Goal: Task Accomplishment & Management: Manage account settings

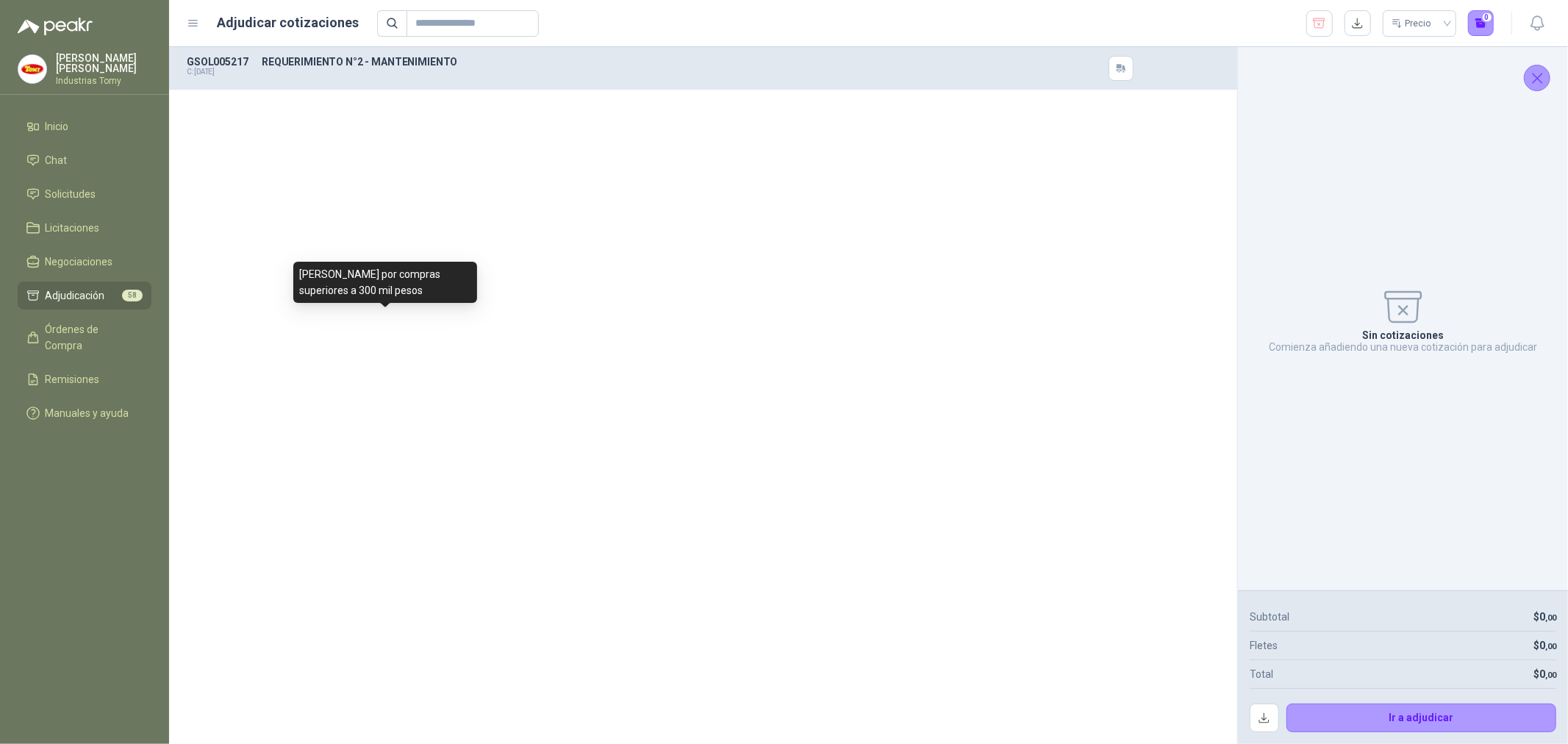
scroll to position [2042, 0]
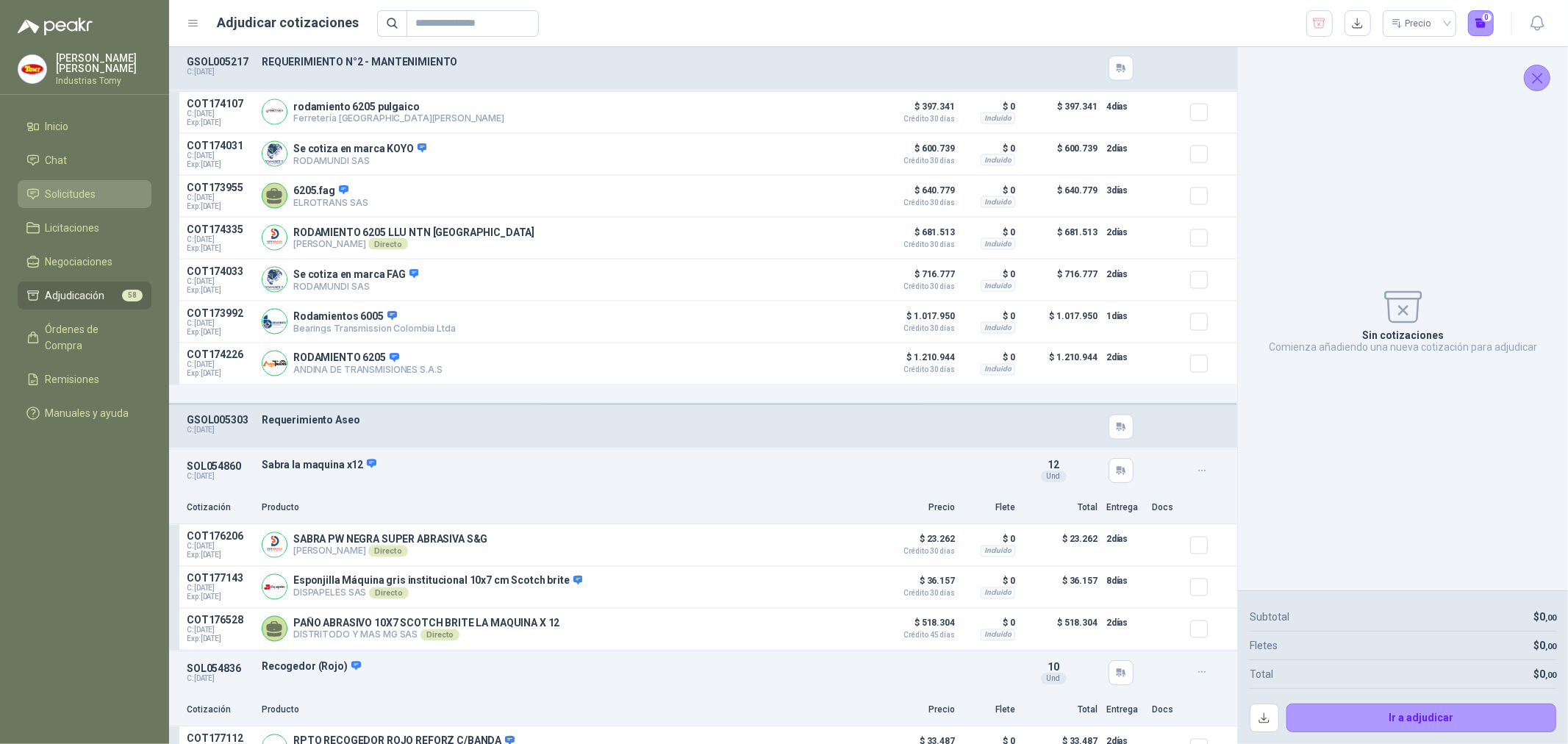
click at [76, 188] on span "Solicitudes" at bounding box center [71, 194] width 51 height 16
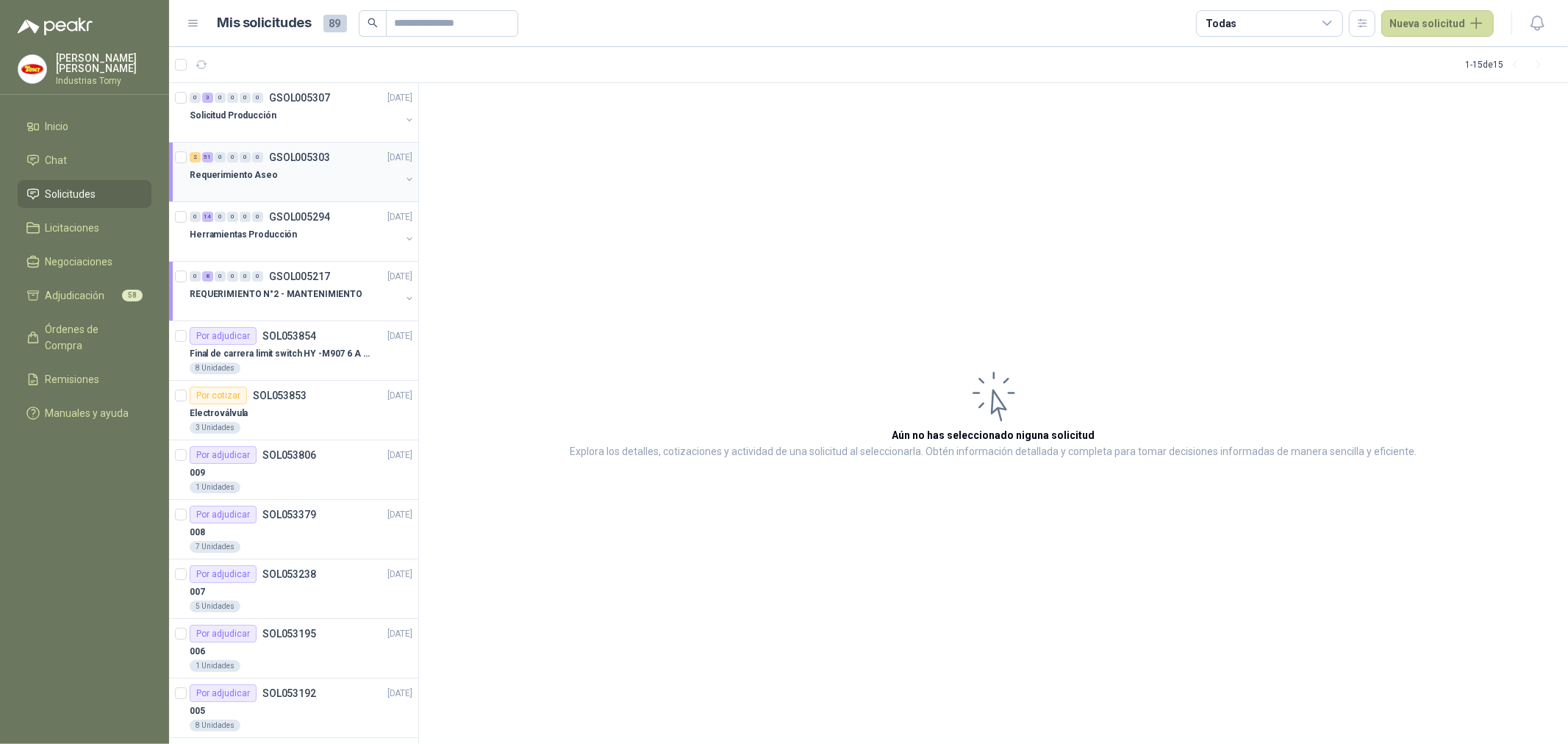
click at [292, 181] on div "Requerimiento Aseo" at bounding box center [295, 175] width 211 height 17
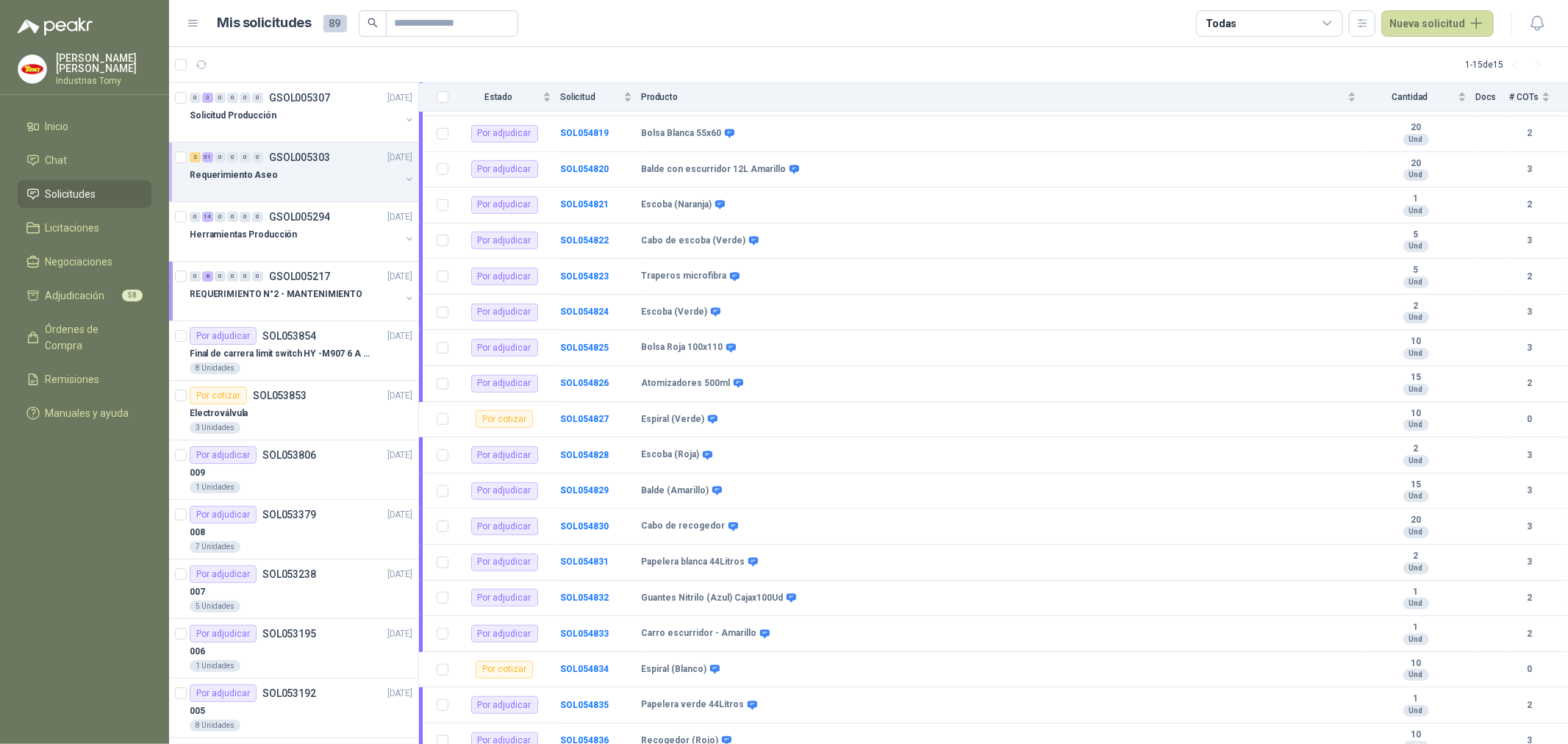
scroll to position [490, 0]
click at [591, 342] on b "SOL054825" at bounding box center [584, 347] width 48 height 10
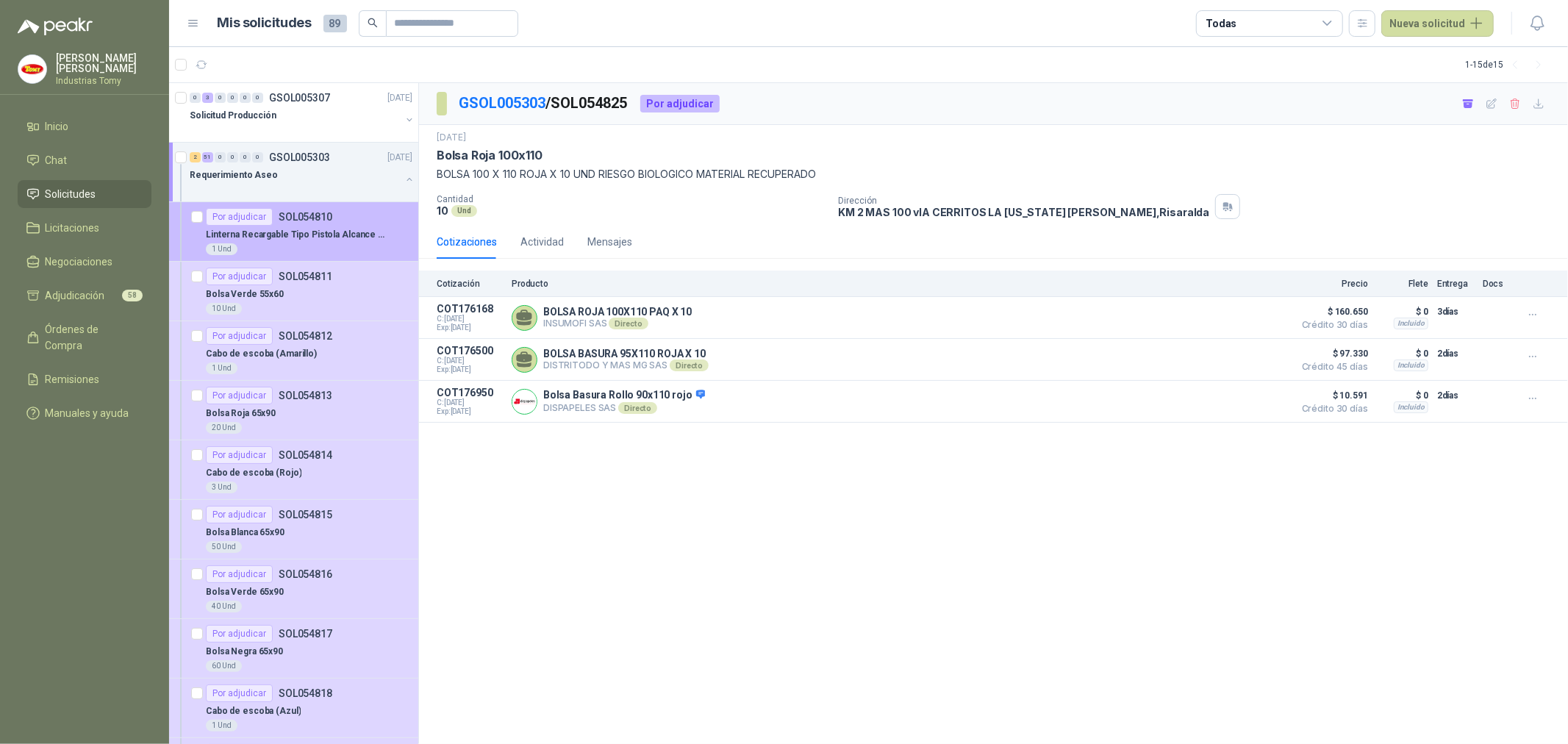
click at [332, 236] on p "Linterna Recargable Tipo Pistola Alcance 100M Vta - LUZ FRIA" at bounding box center [297, 235] width 183 height 14
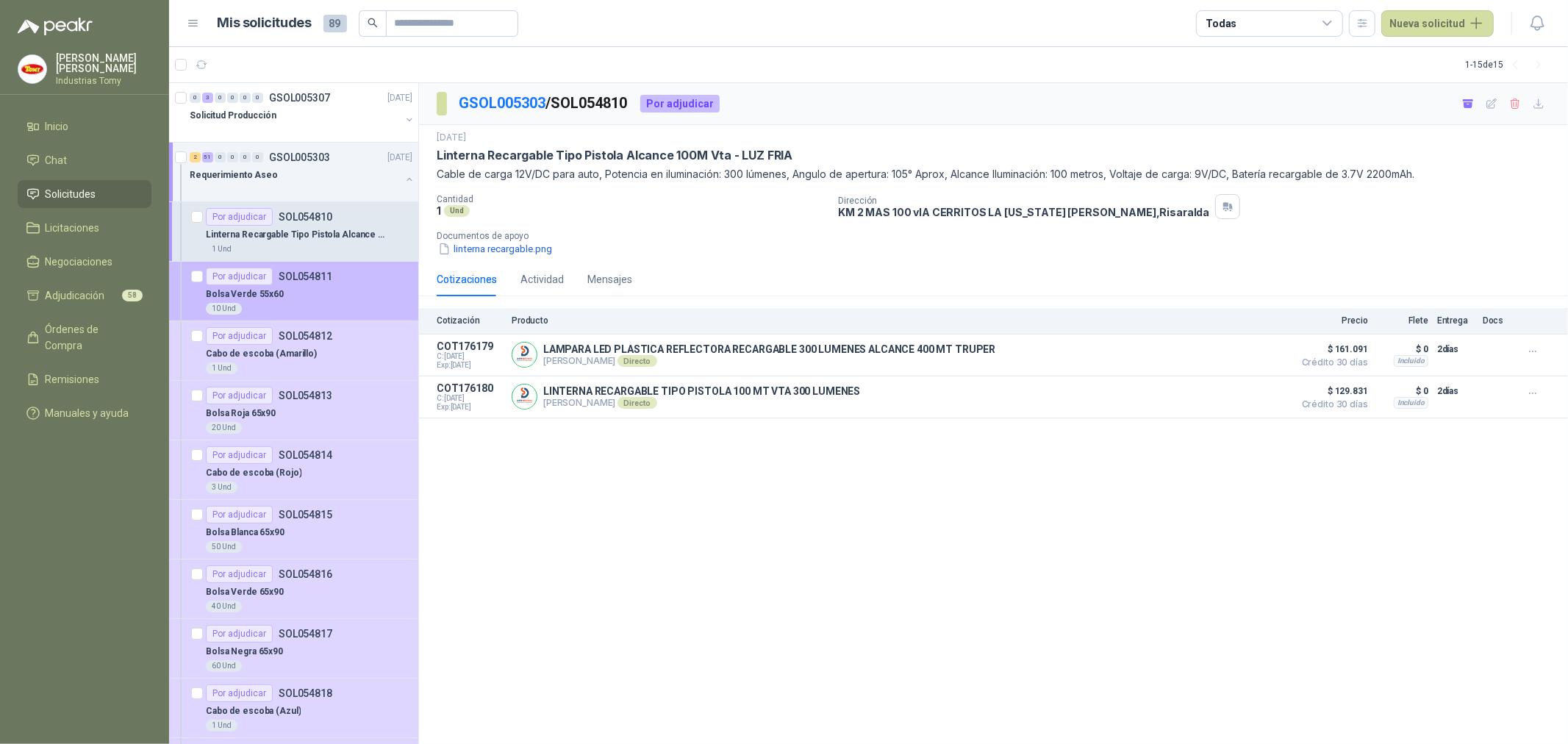
click at [334, 300] on div "Bolsa Verde 55x60" at bounding box center [309, 294] width 207 height 17
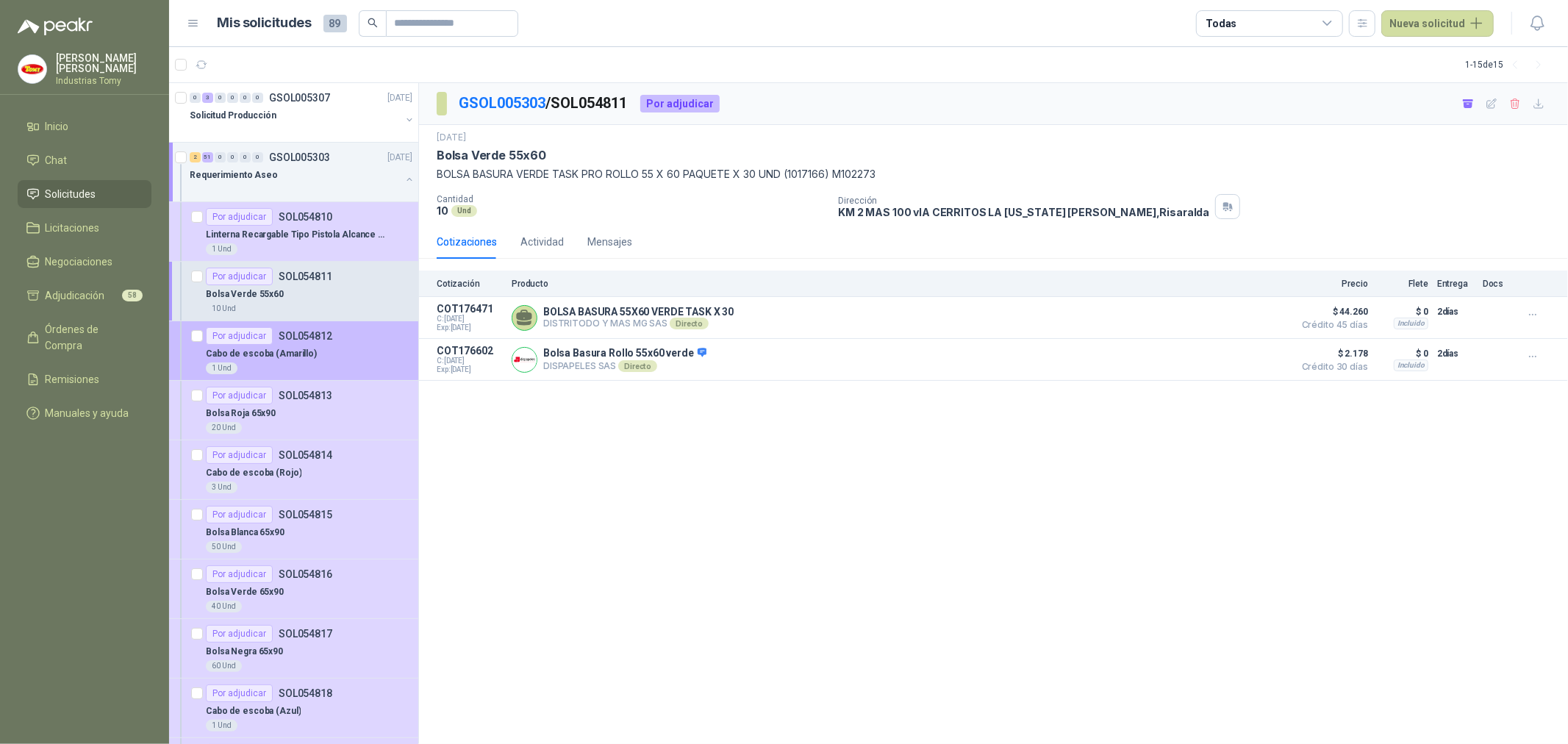
click at [326, 353] on div "Cabo de escoba (Amarillo)" at bounding box center [309, 353] width 207 height 17
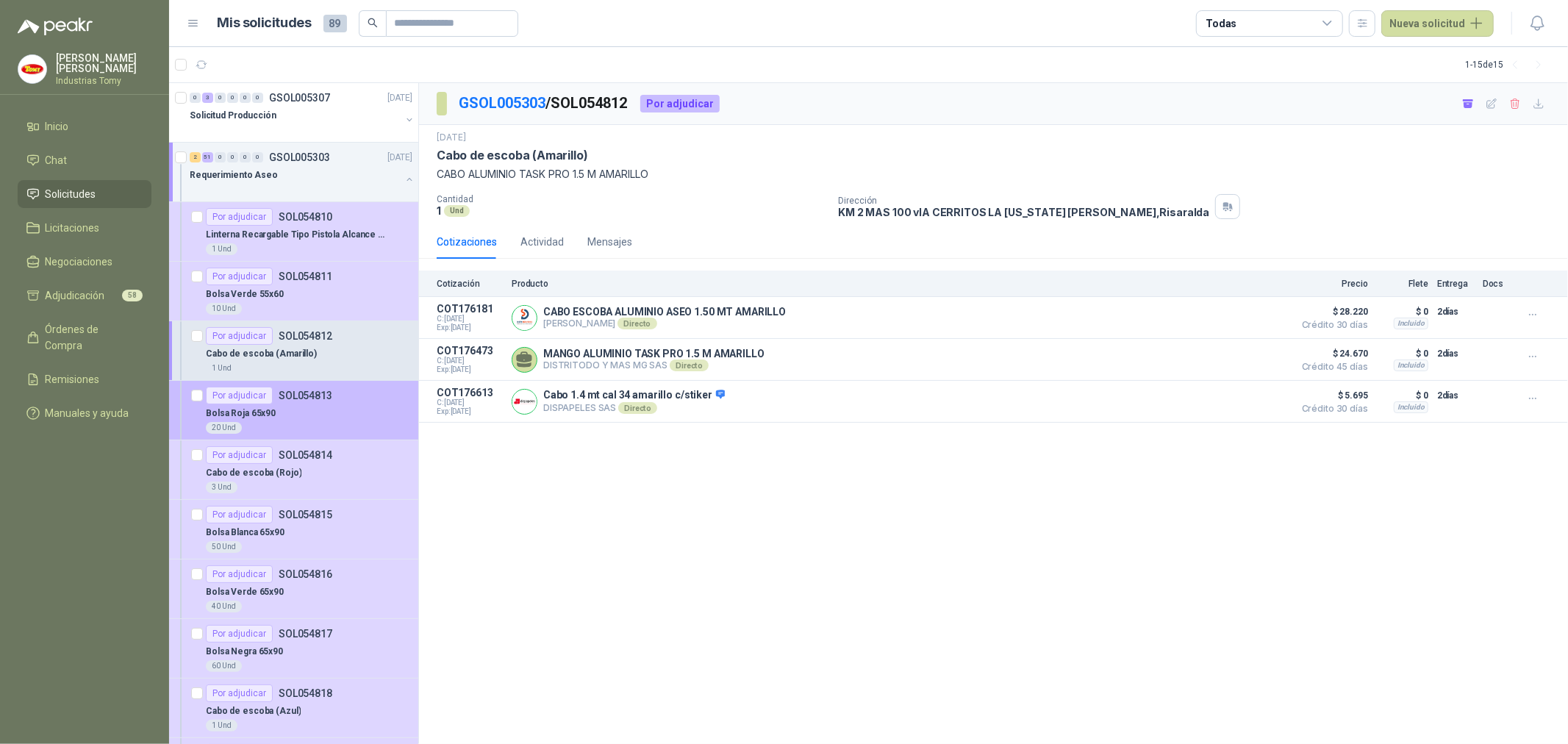
click at [319, 408] on div "Bolsa Roja 65x90" at bounding box center [309, 413] width 207 height 17
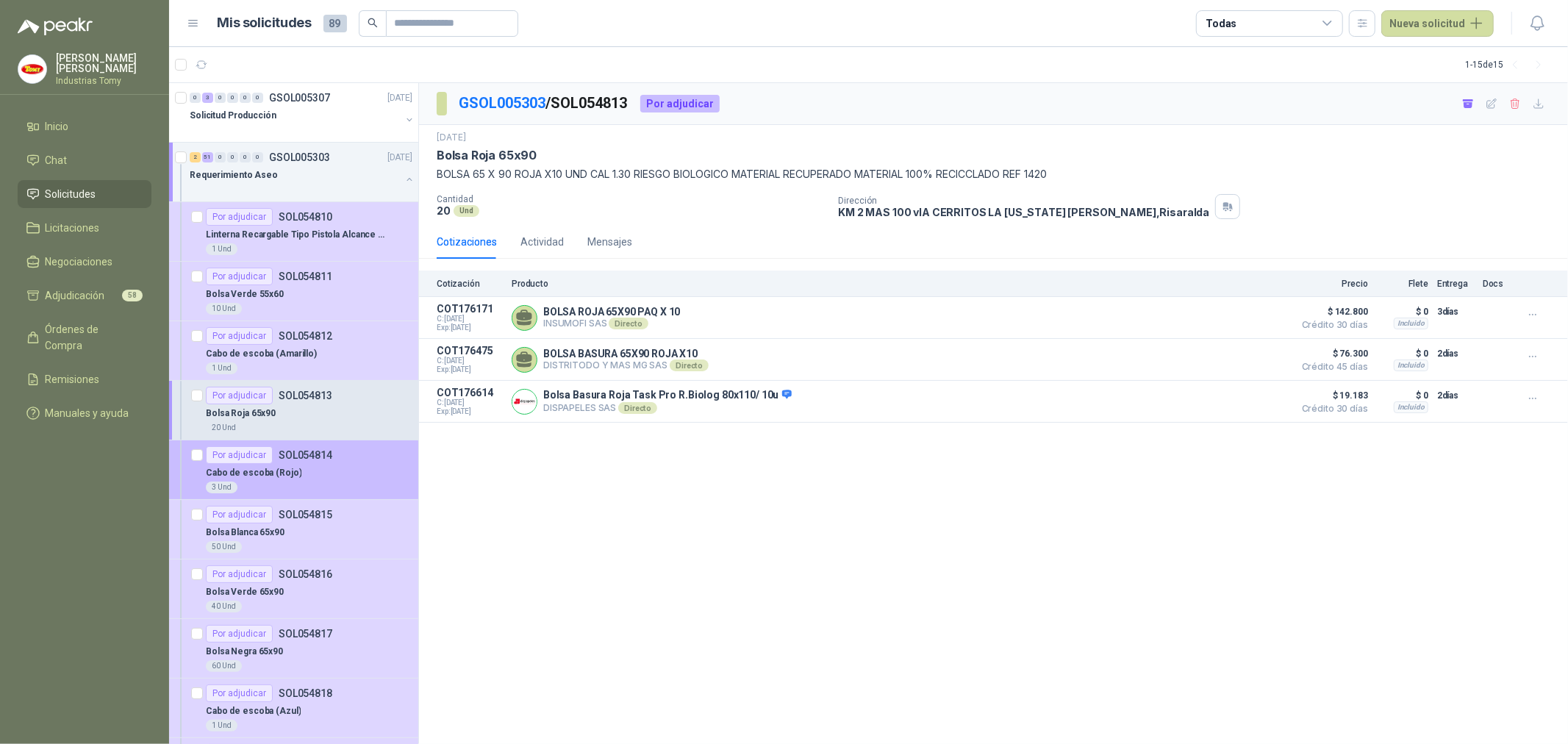
click at [301, 465] on div "Cabo de escoba (Rojo)" at bounding box center [309, 473] width 207 height 17
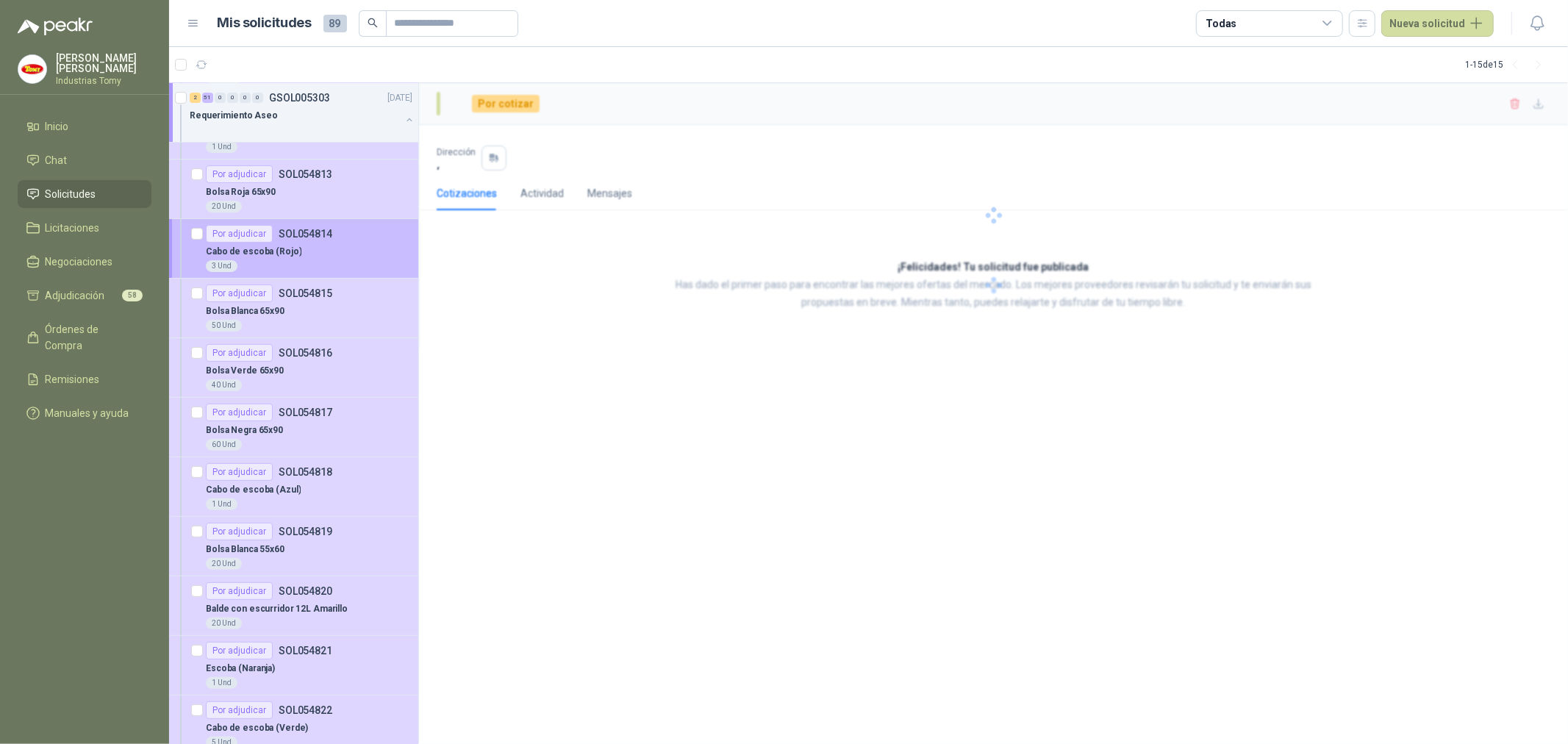
scroll to position [245, 0]
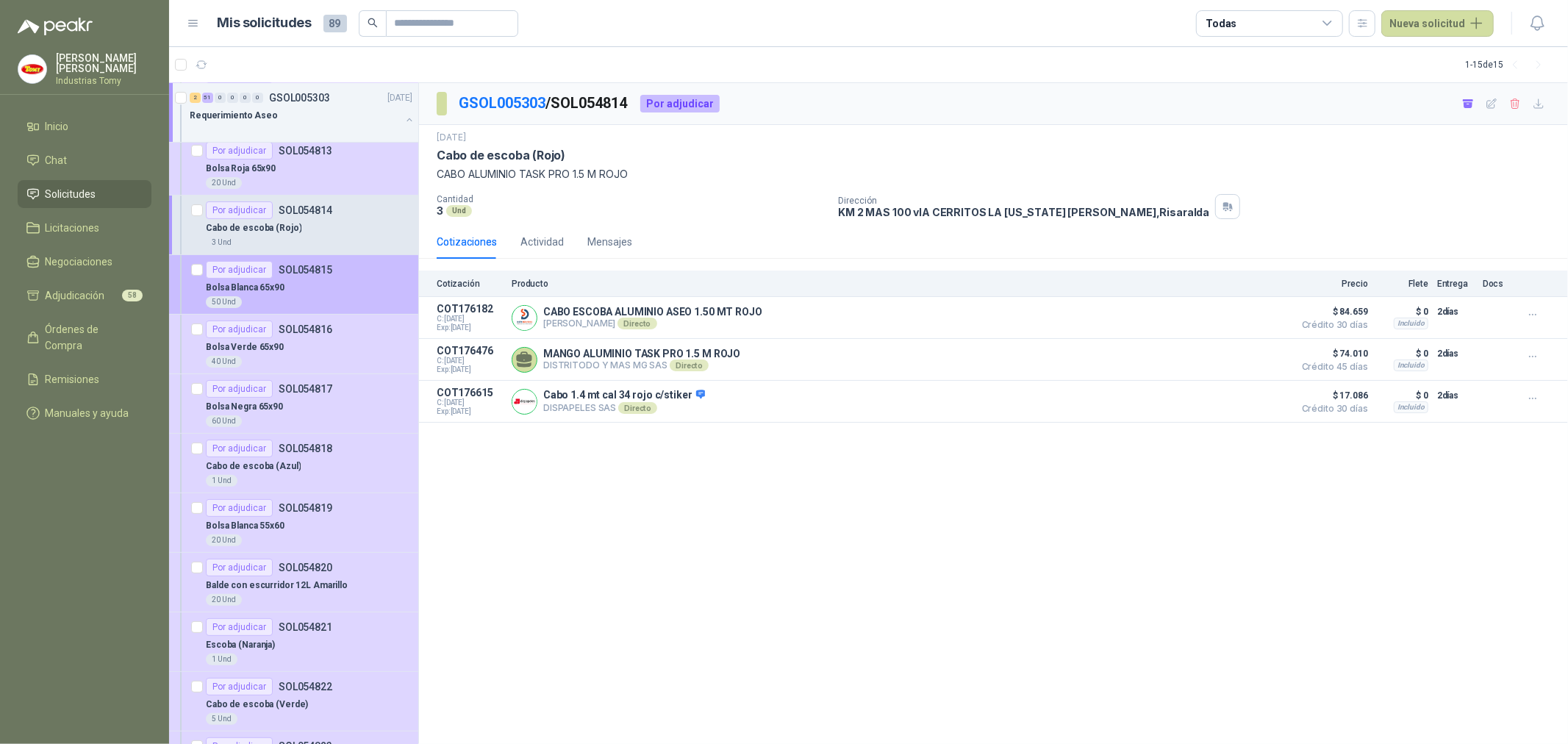
click at [275, 302] on div "50 Und" at bounding box center [309, 302] width 207 height 12
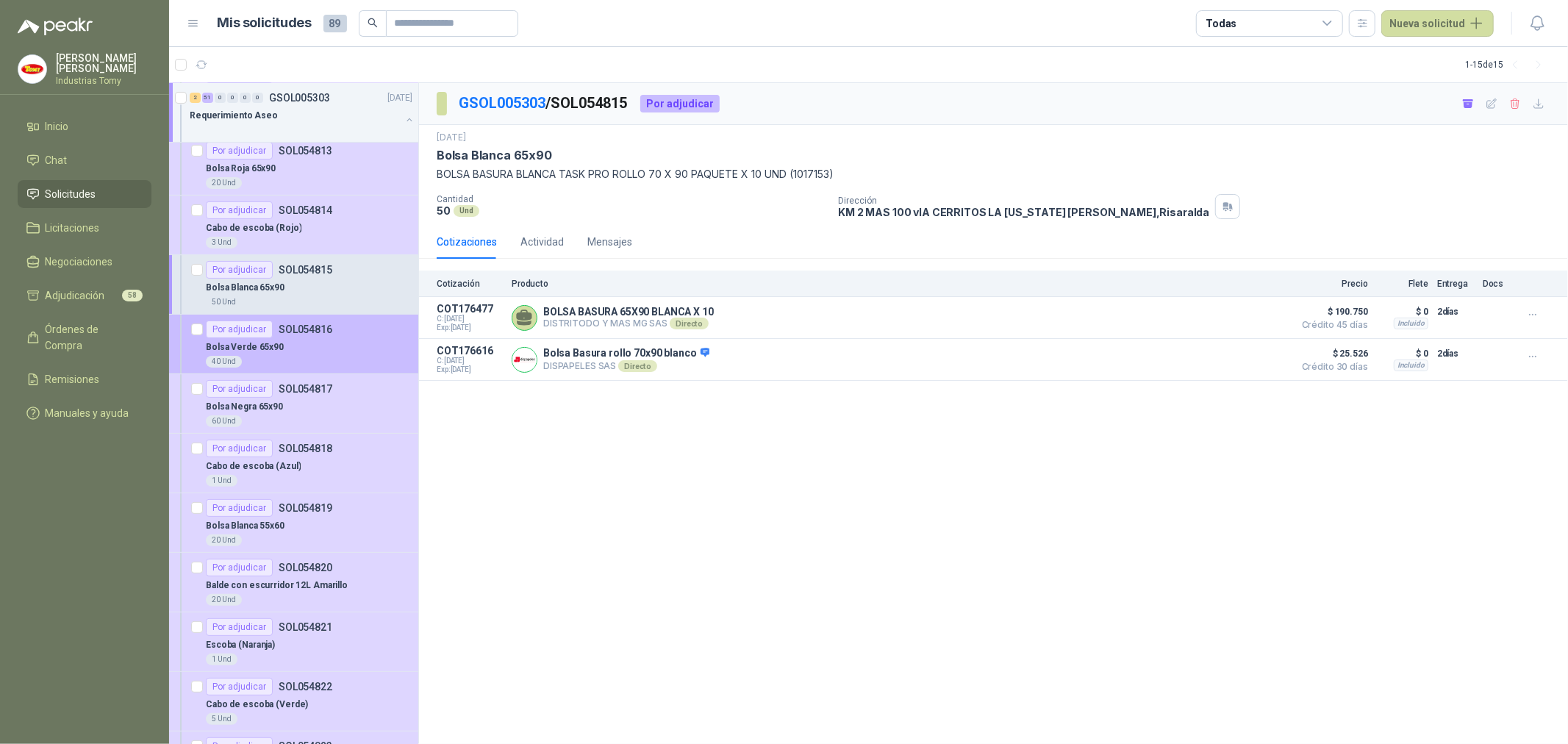
click at [299, 350] on div "Bolsa Verde 65x90" at bounding box center [309, 347] width 207 height 17
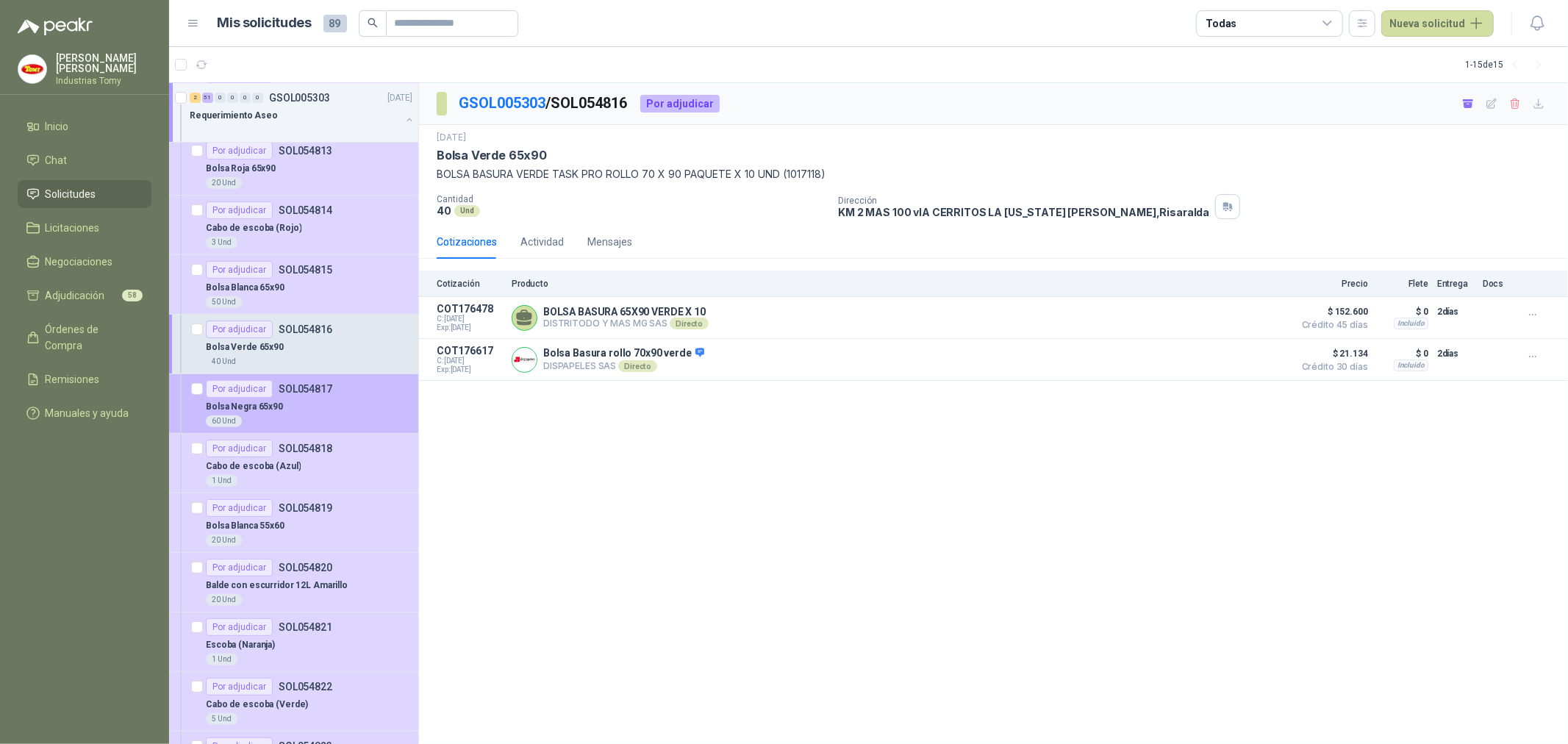
click at [305, 407] on div "Bolsa Negra 65x90" at bounding box center [309, 406] width 207 height 17
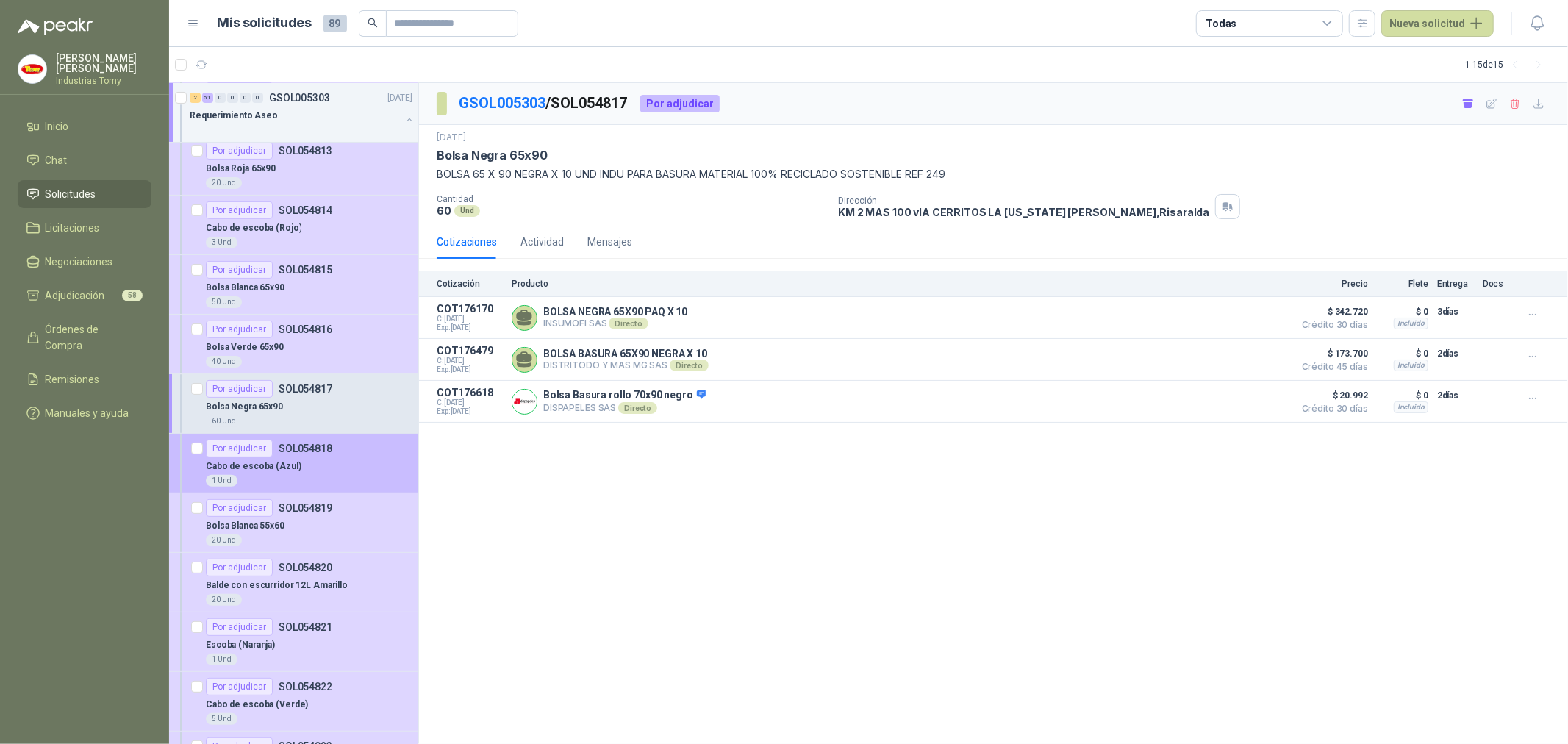
click at [303, 457] on div "Cabo de escoba (Azul)" at bounding box center [309, 466] width 207 height 17
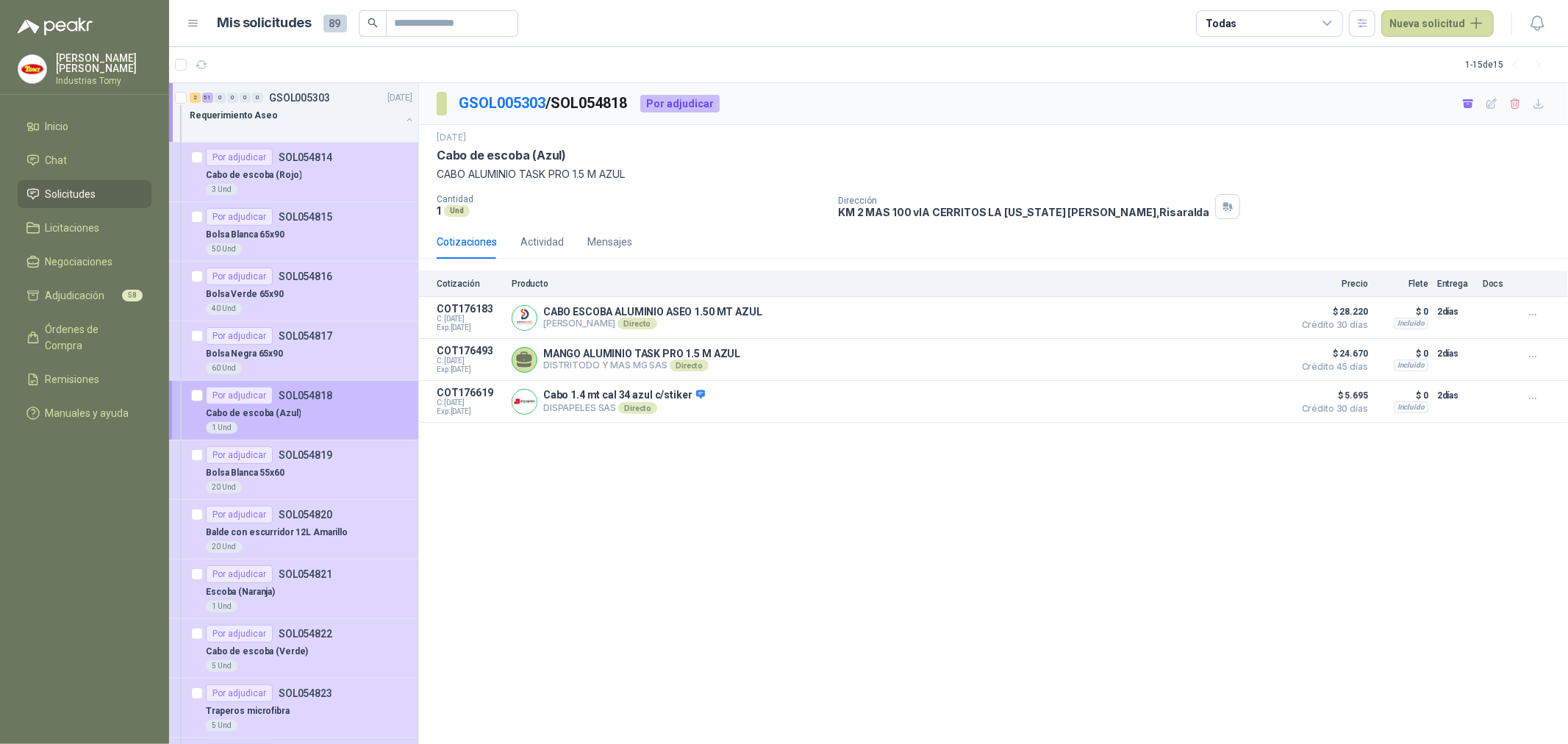
scroll to position [327, 0]
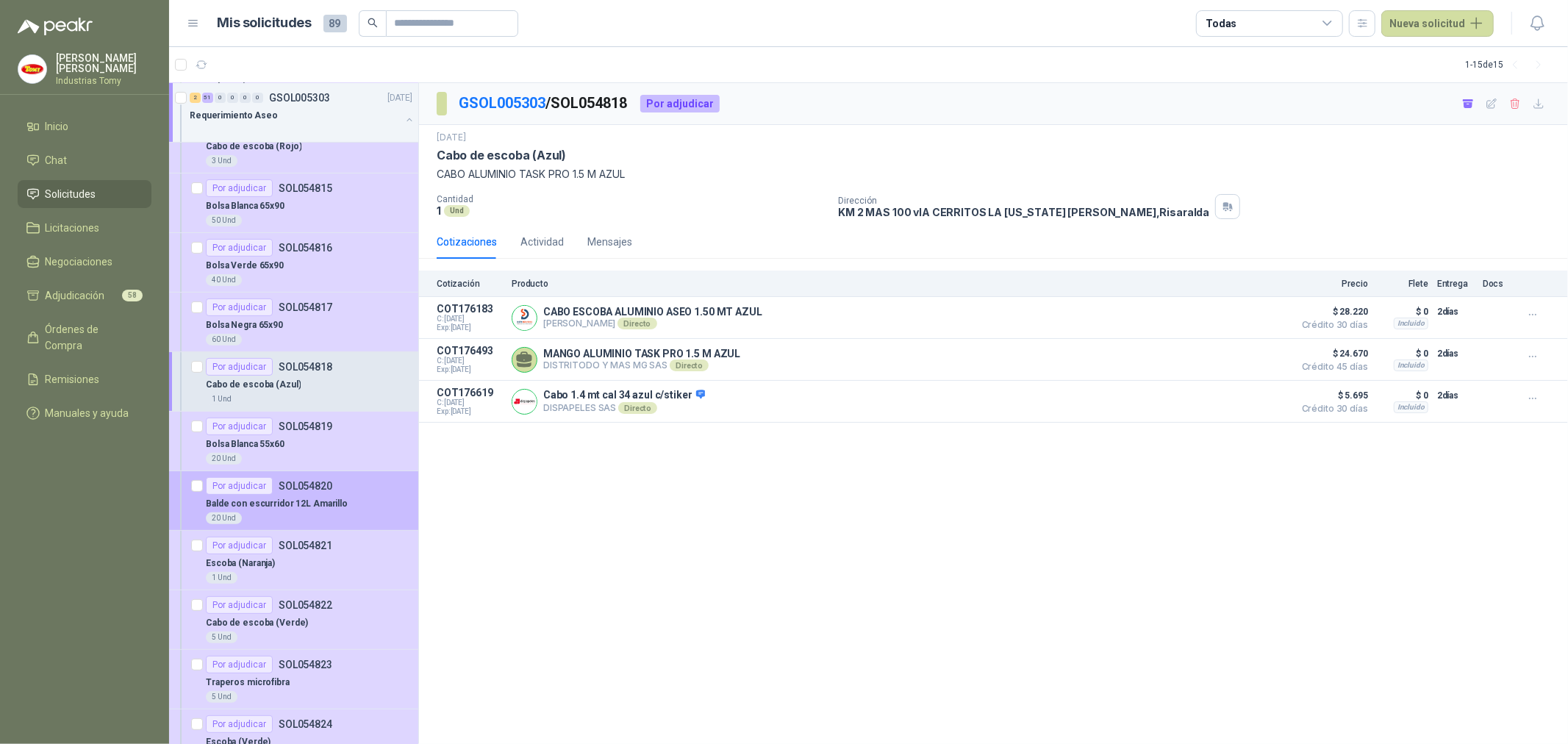
click at [344, 511] on div "Balde con escurridor 12L Amarillo" at bounding box center [309, 503] width 207 height 17
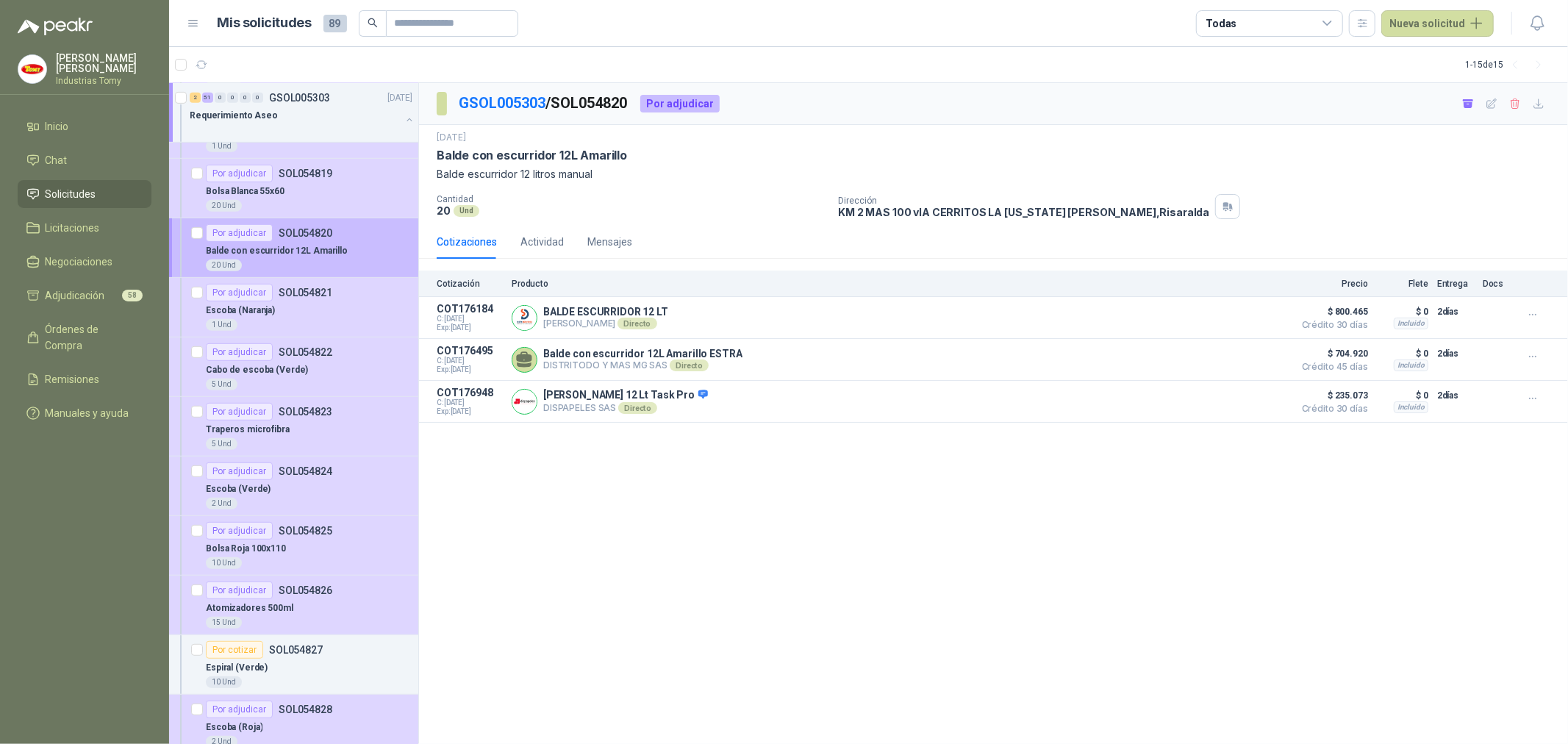
scroll to position [653, 0]
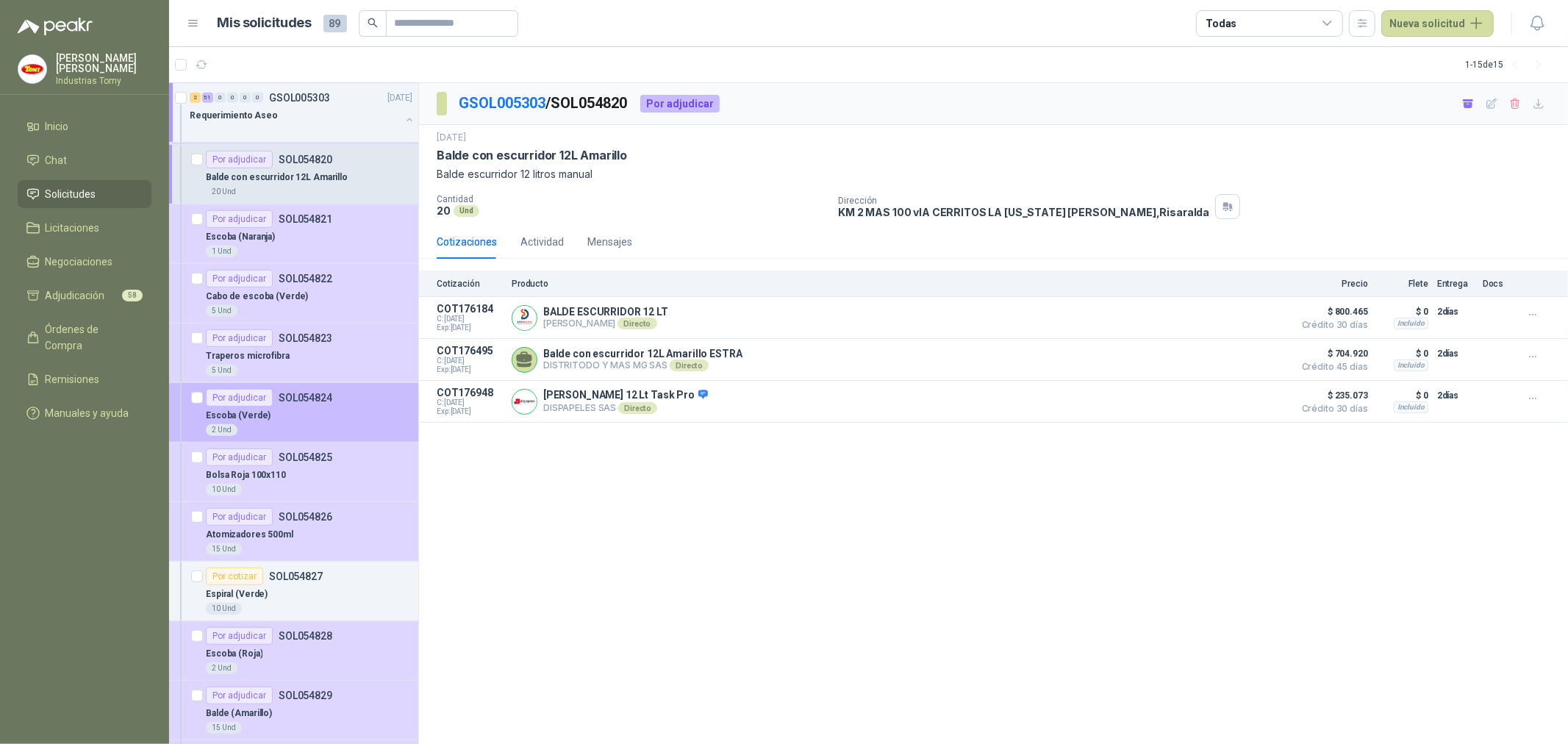
click at [342, 401] on div "Por adjudicar SOL054824" at bounding box center [309, 398] width 207 height 17
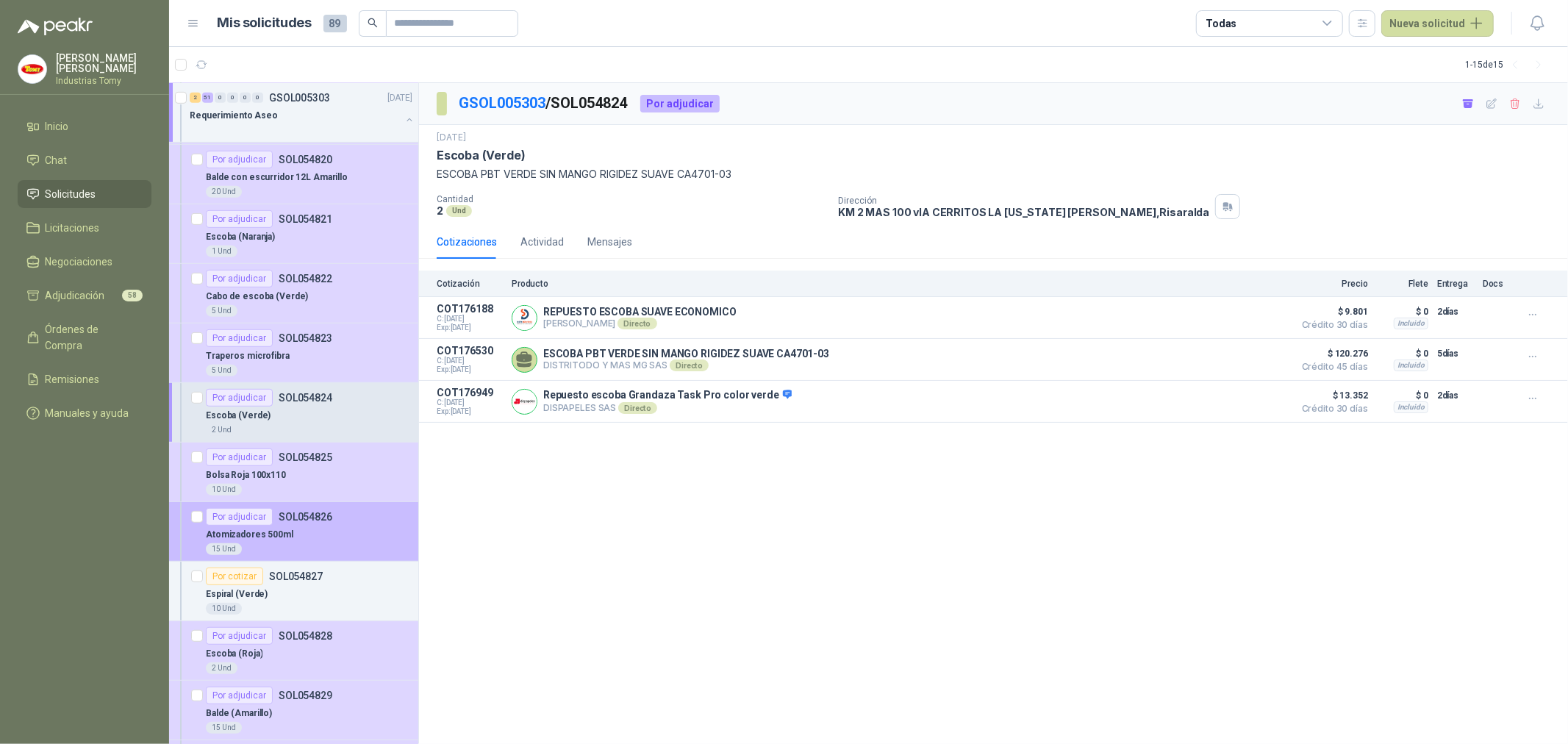
click at [324, 528] on div "Atomizadores 500ml" at bounding box center [309, 534] width 207 height 17
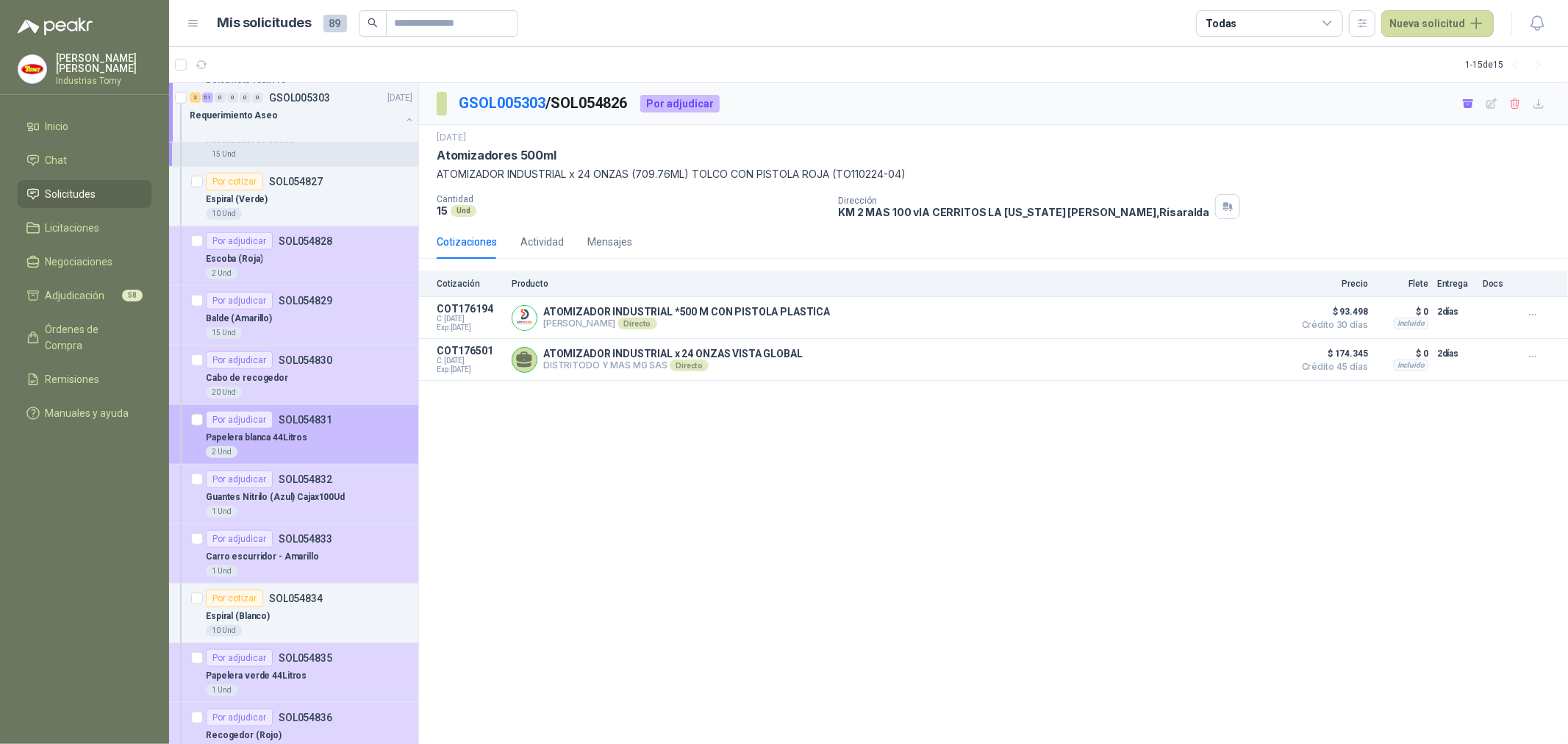
scroll to position [1062, 0]
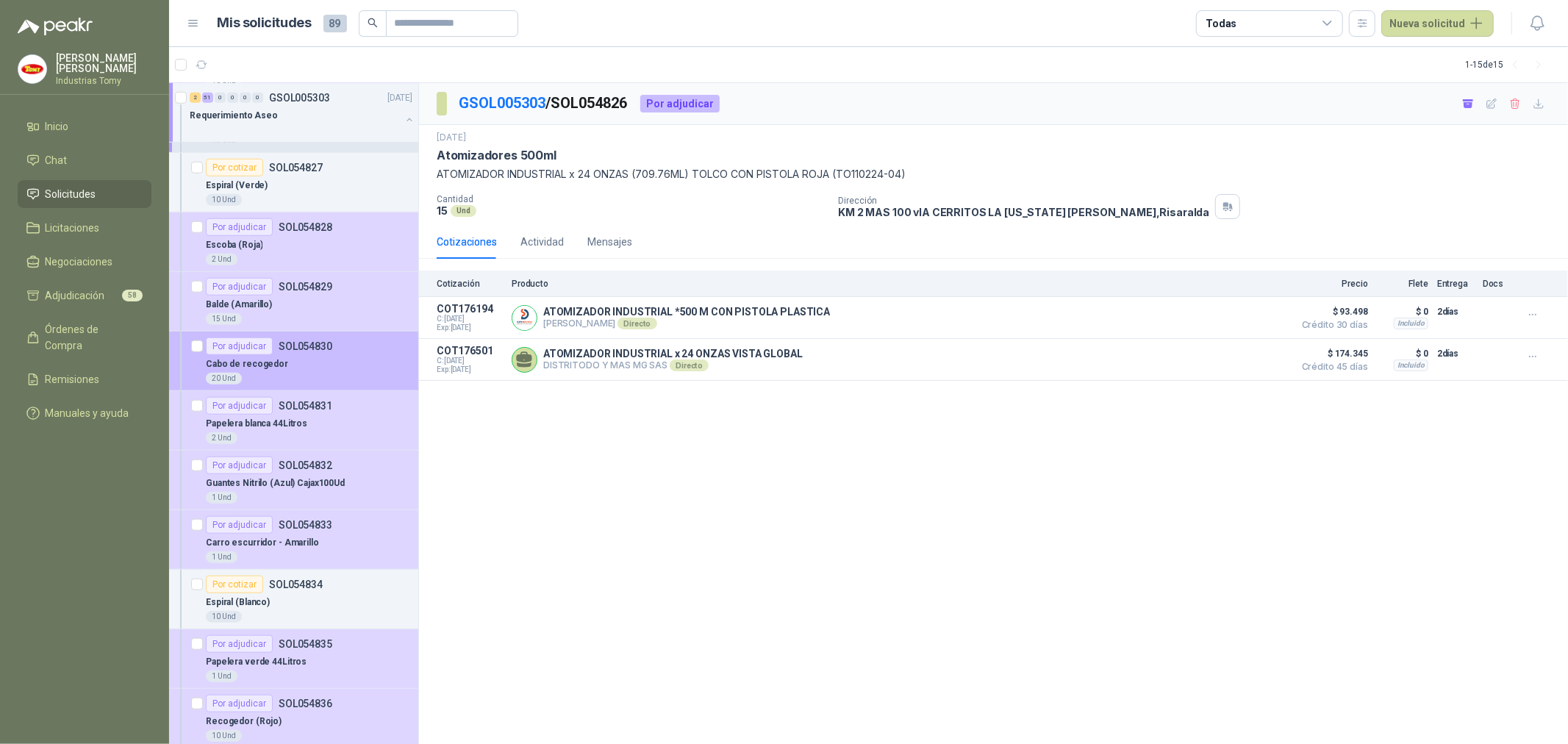
click at [342, 341] on div "Por adjudicar SOL054830" at bounding box center [309, 346] width 207 height 17
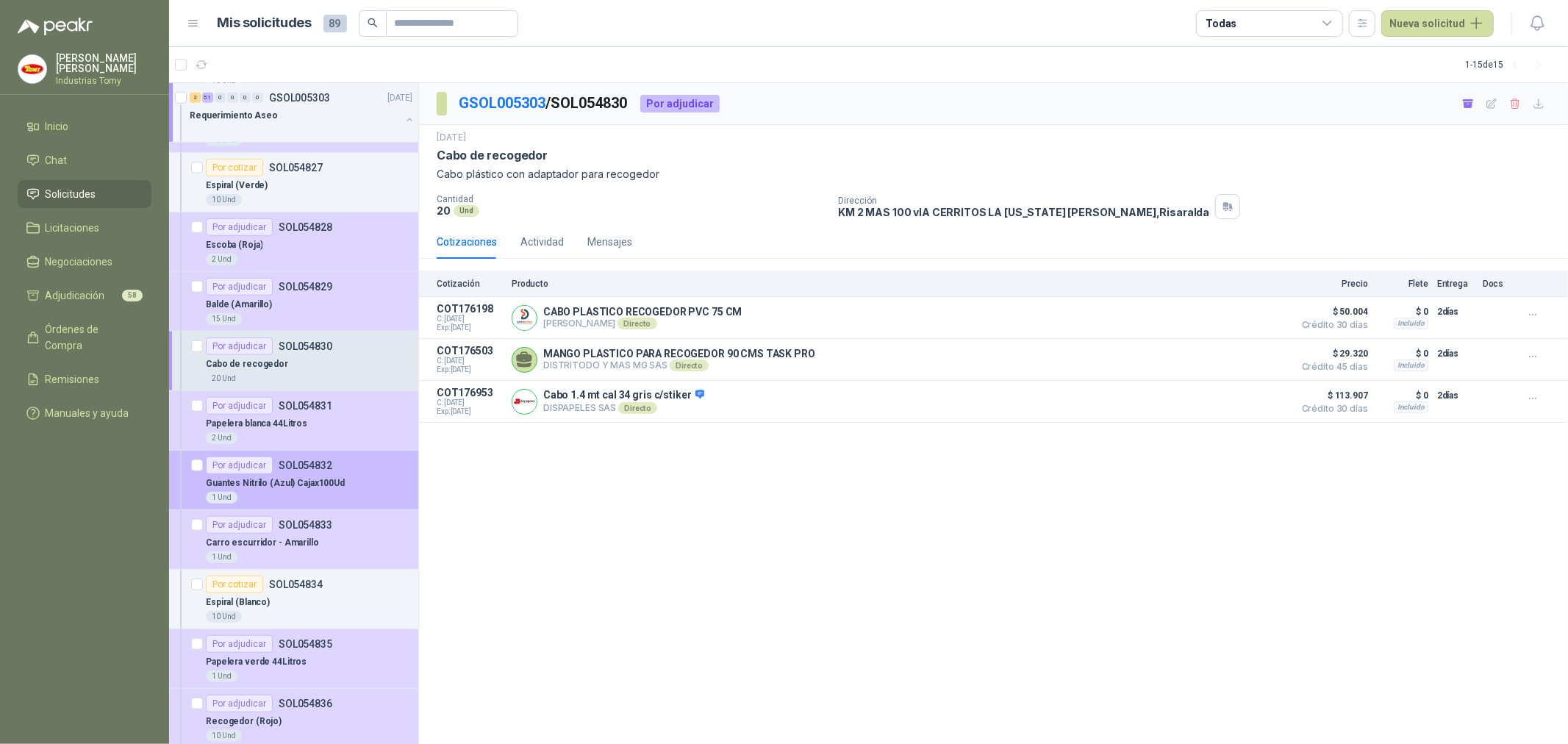
click at [358, 468] on div "Por adjudicar SOL054832" at bounding box center [309, 465] width 207 height 17
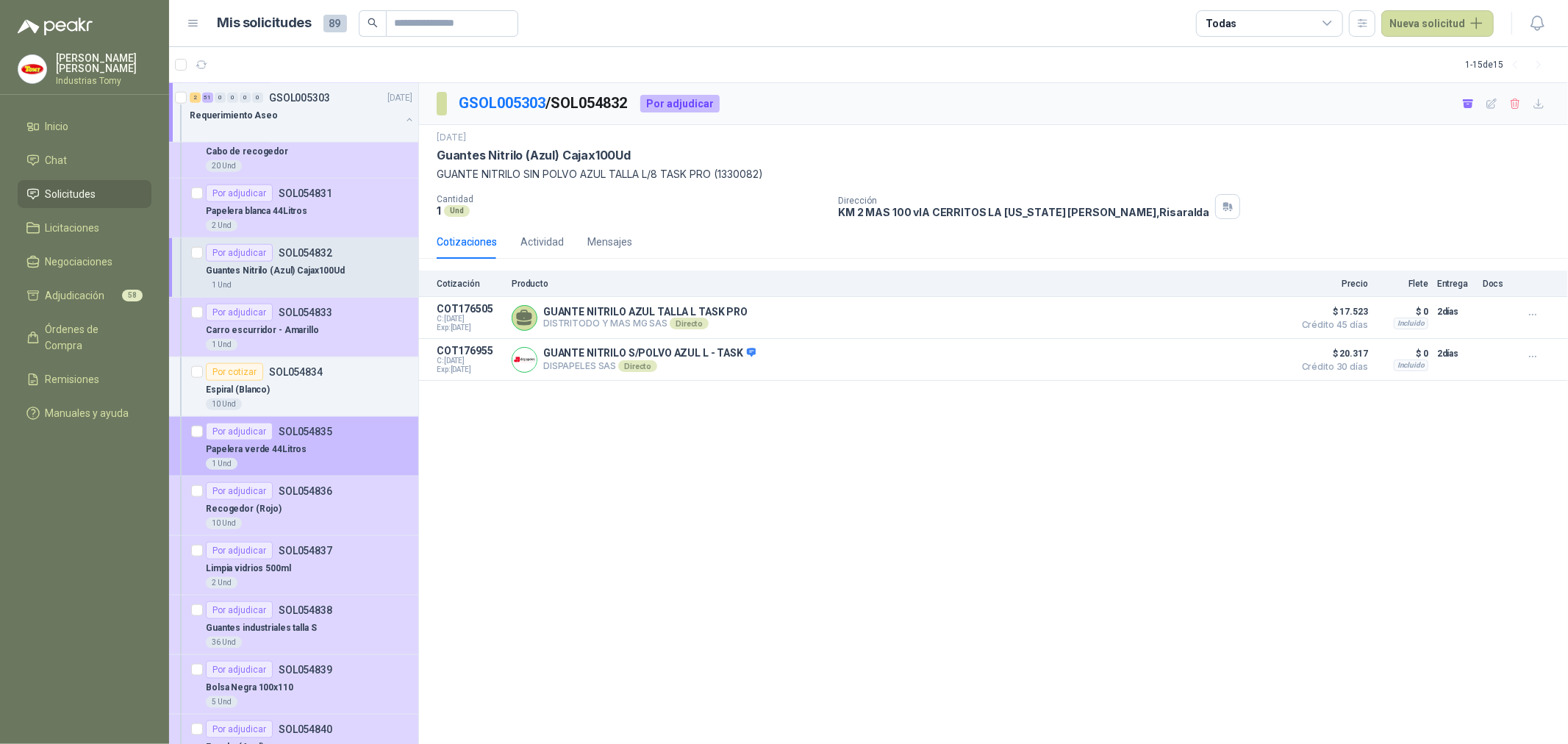
scroll to position [1307, 0]
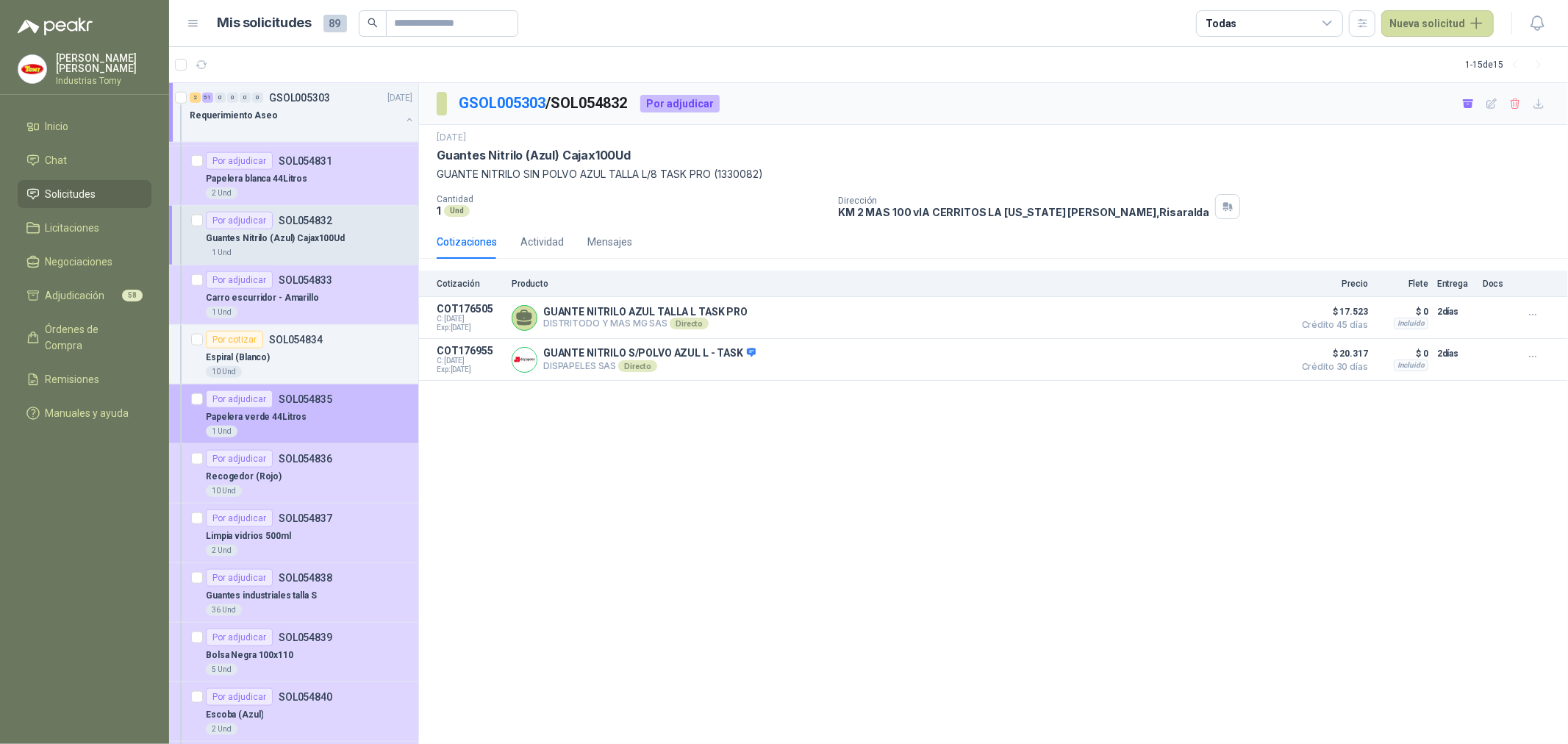
click at [335, 443] on article "Por adjudicar SOL054835 Papelera verde 44Litros 1 Und" at bounding box center [294, 414] width 249 height 60
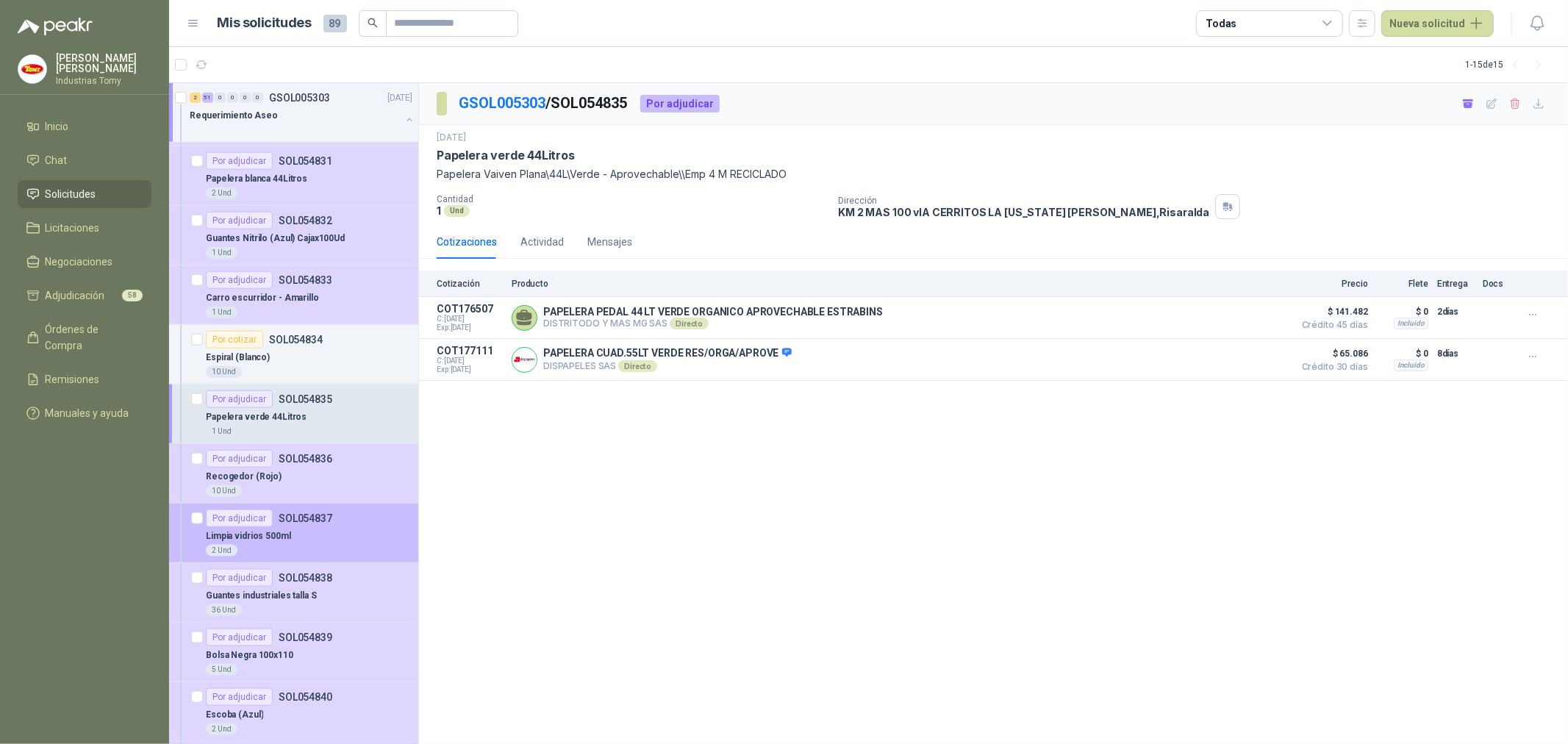
click at [331, 553] on div "2 Und" at bounding box center [309, 551] width 207 height 12
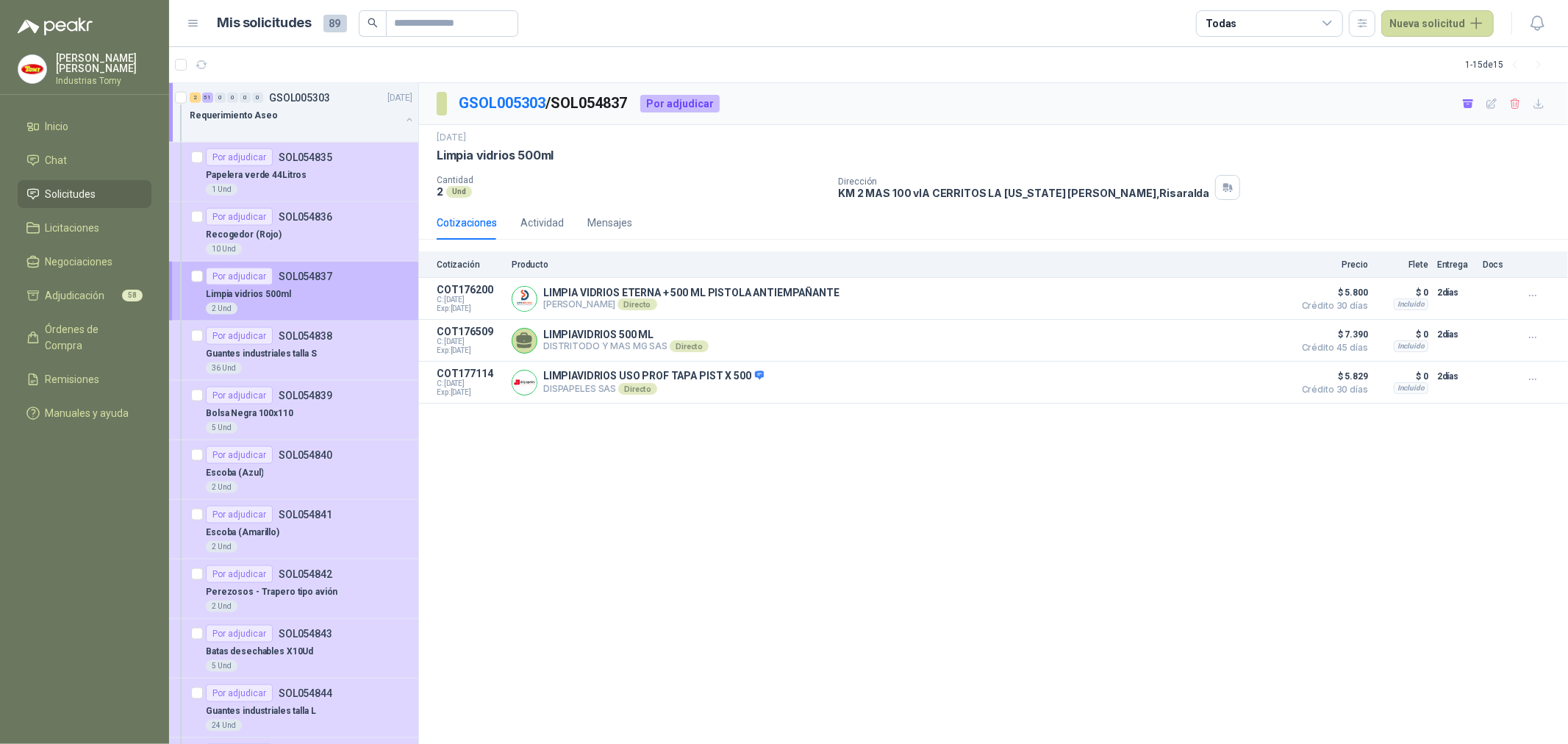
scroll to position [1634, 0]
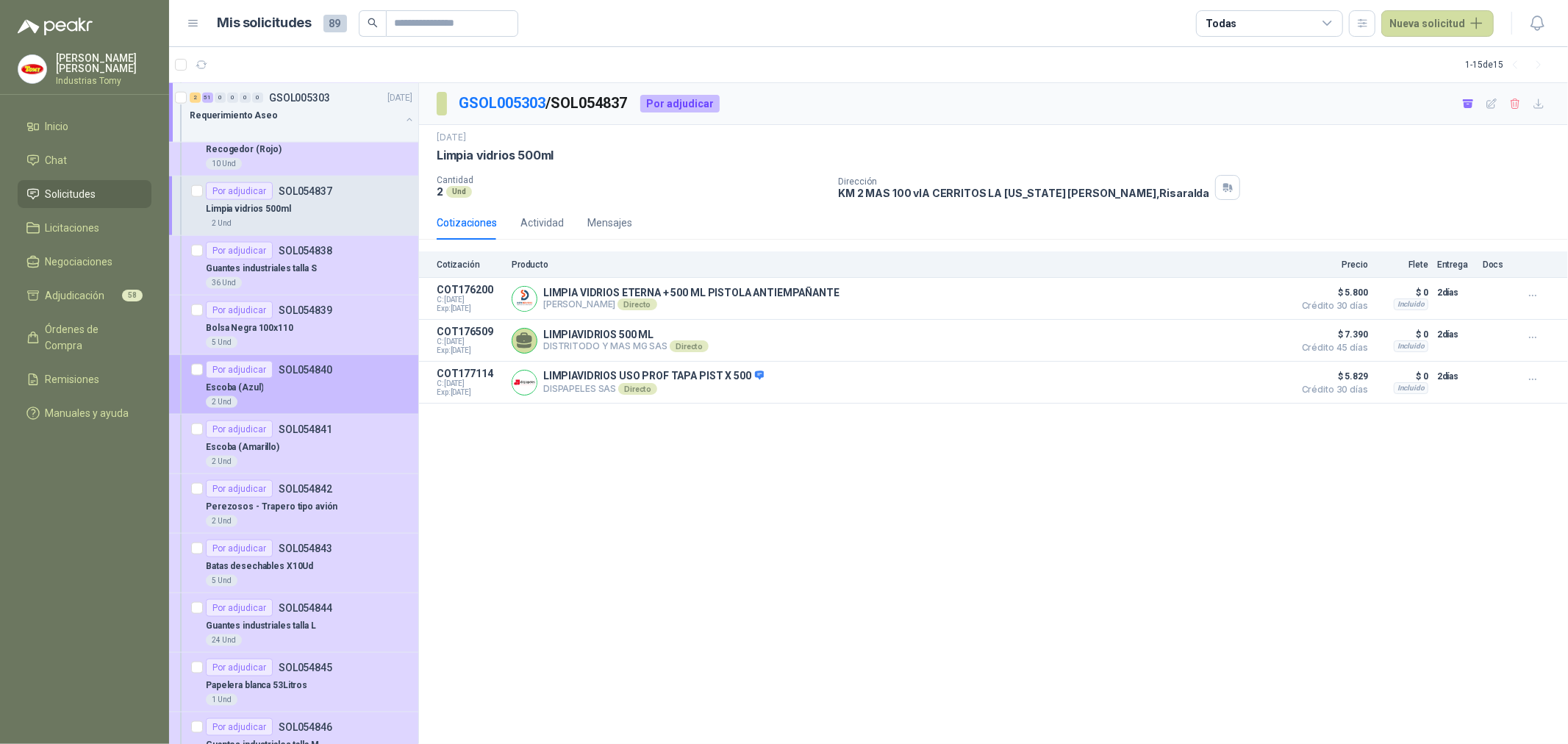
click at [322, 375] on p "SOL054840" at bounding box center [306, 370] width 54 height 10
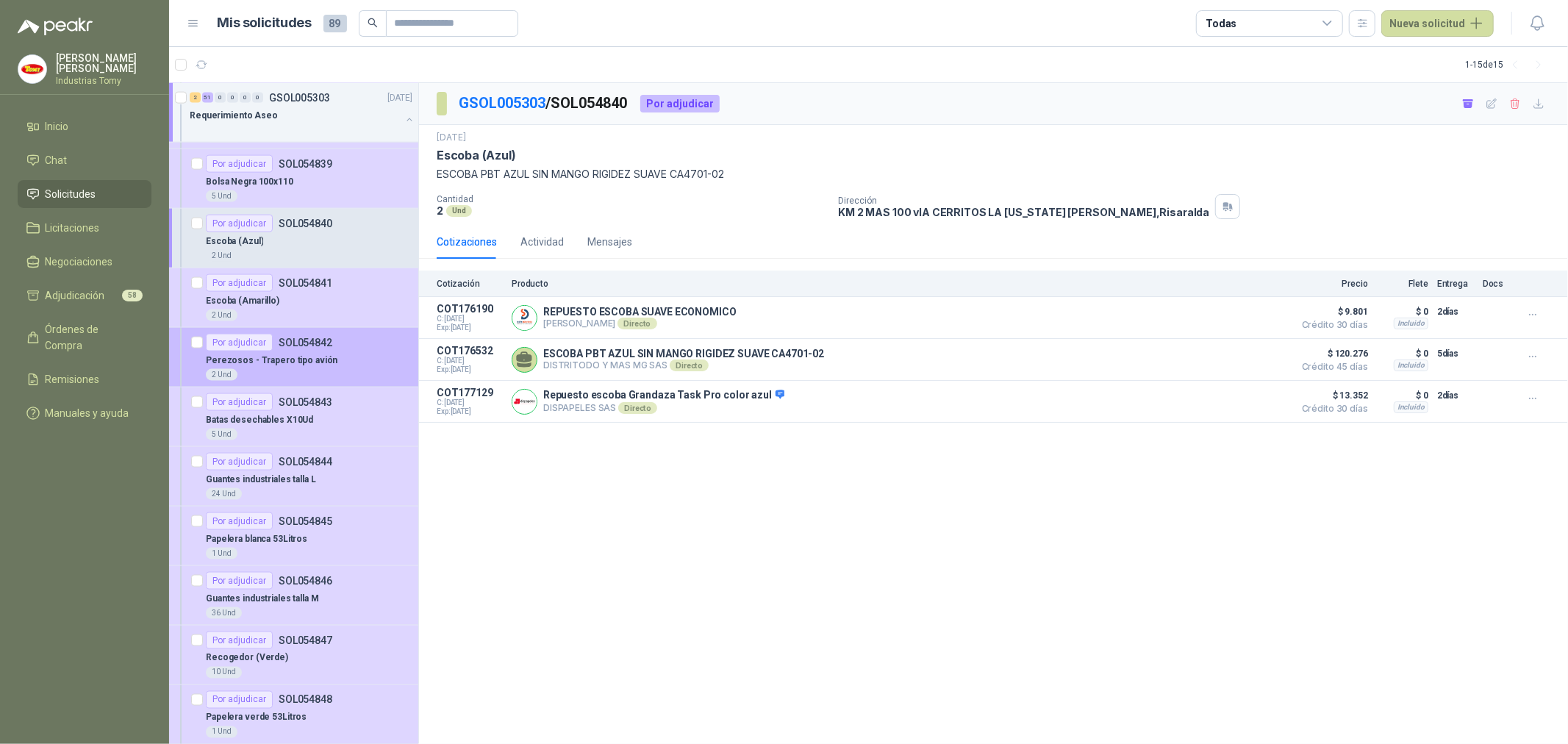
scroll to position [1879, 0]
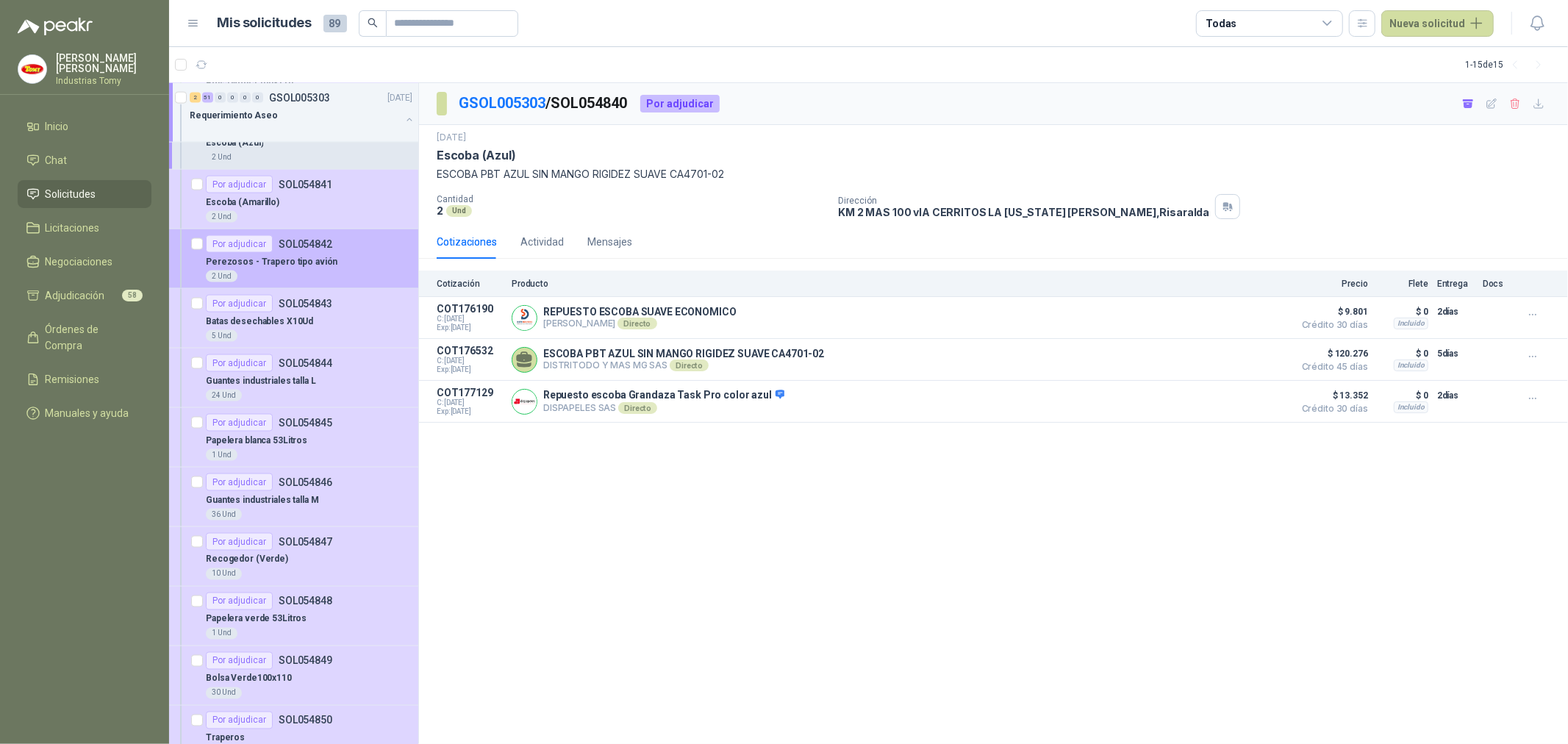
click at [328, 421] on p "SOL054845" at bounding box center [306, 423] width 54 height 10
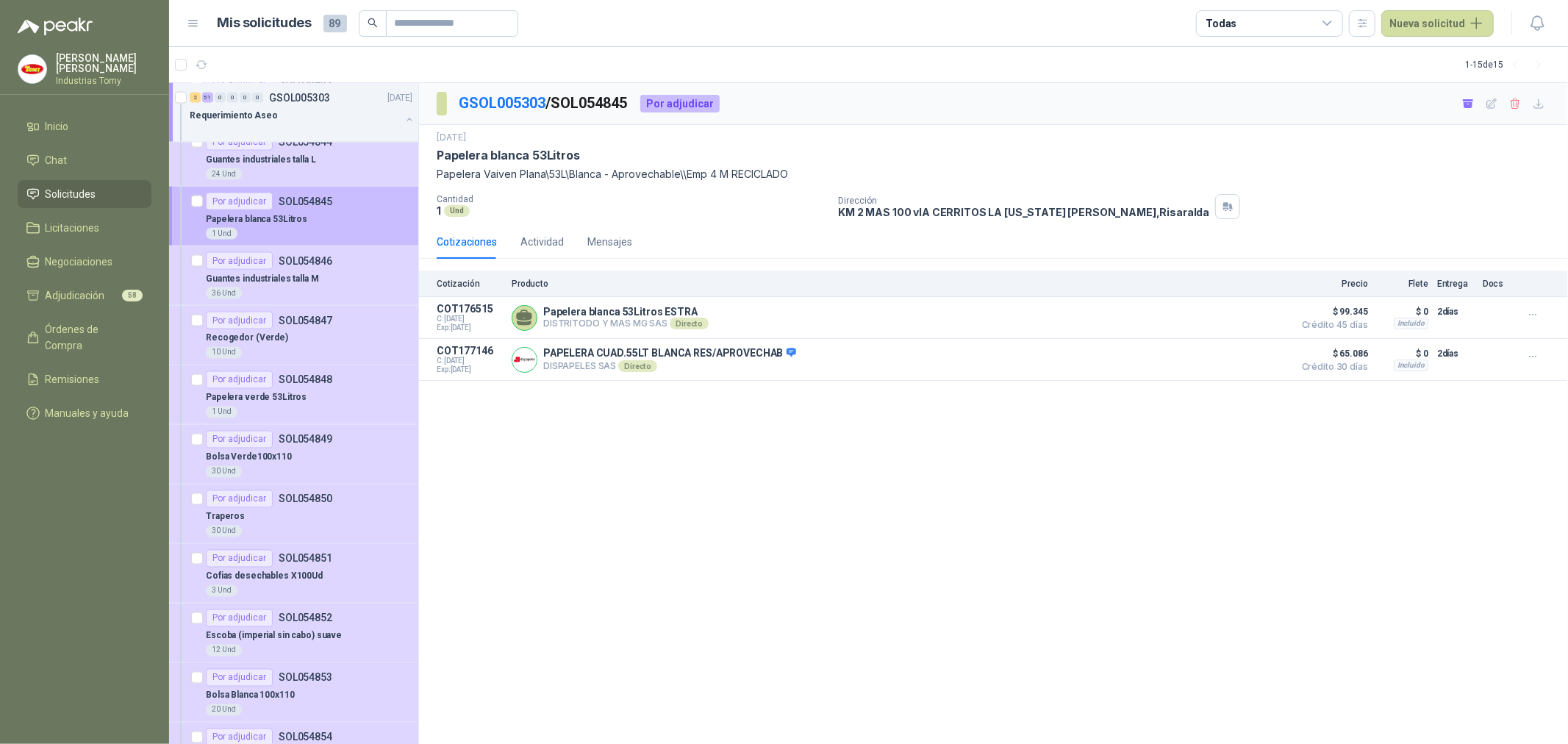
scroll to position [2124, 0]
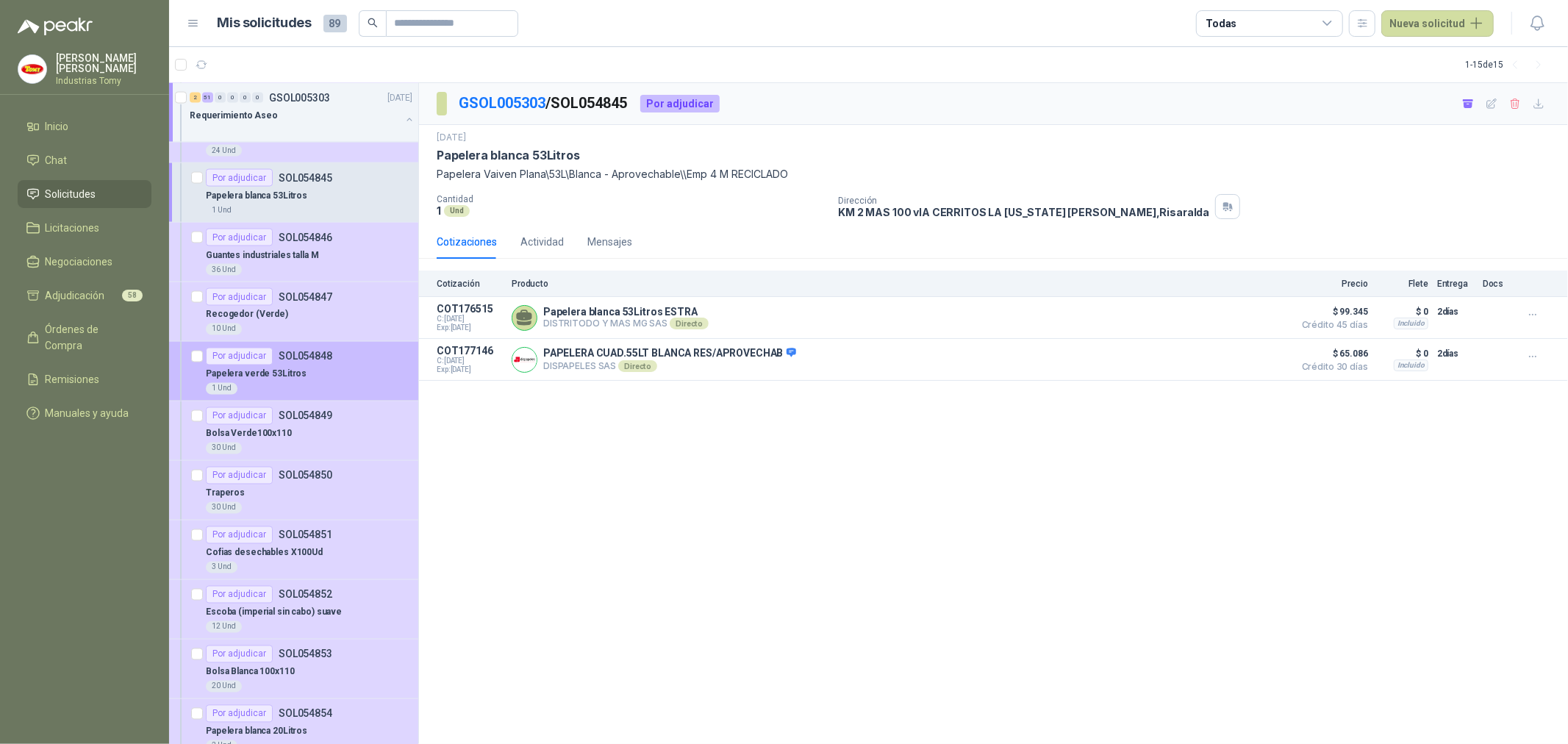
click at [339, 393] on div "1 Und" at bounding box center [309, 389] width 207 height 12
